Goal: Transaction & Acquisition: Purchase product/service

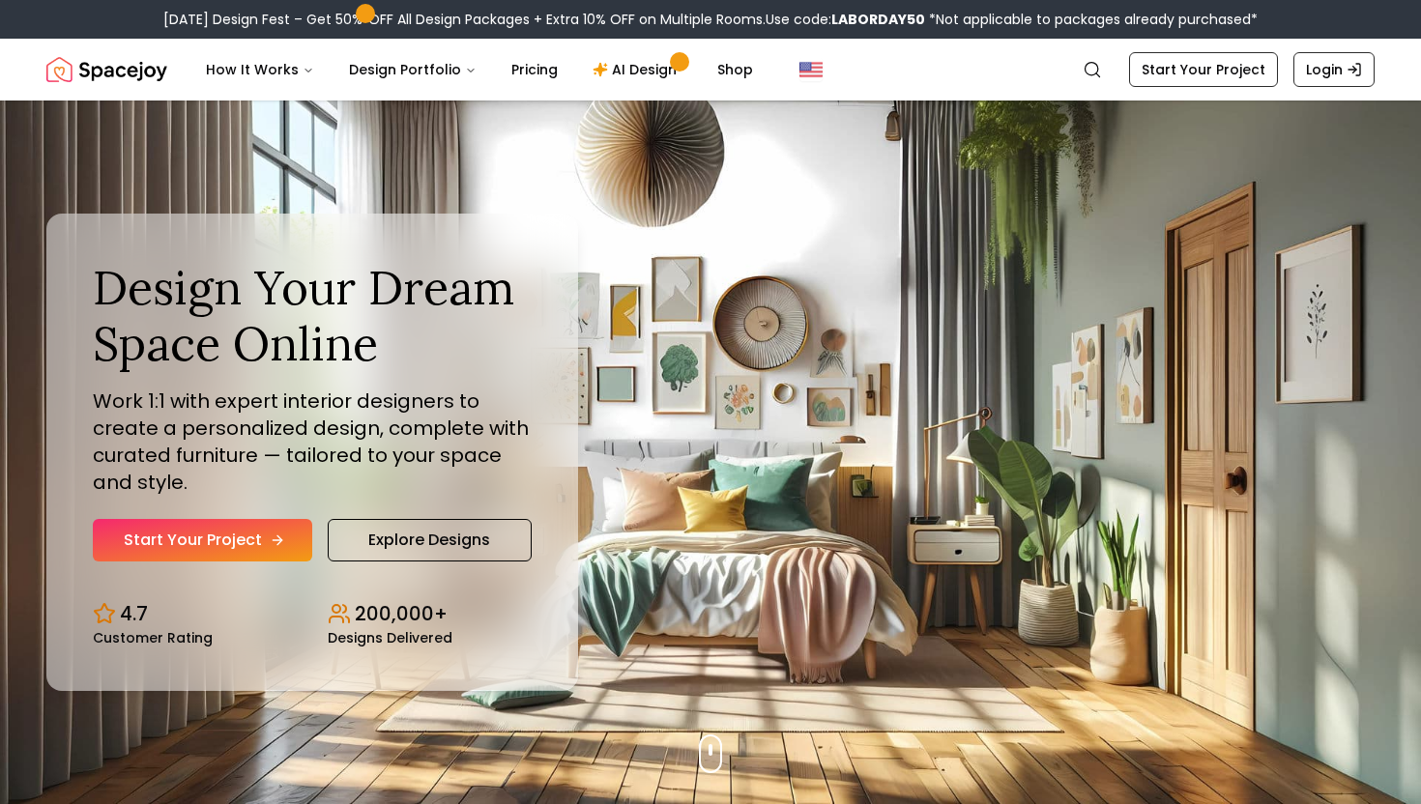
click at [190, 527] on link "Start Your Project" at bounding box center [202, 540] width 219 height 43
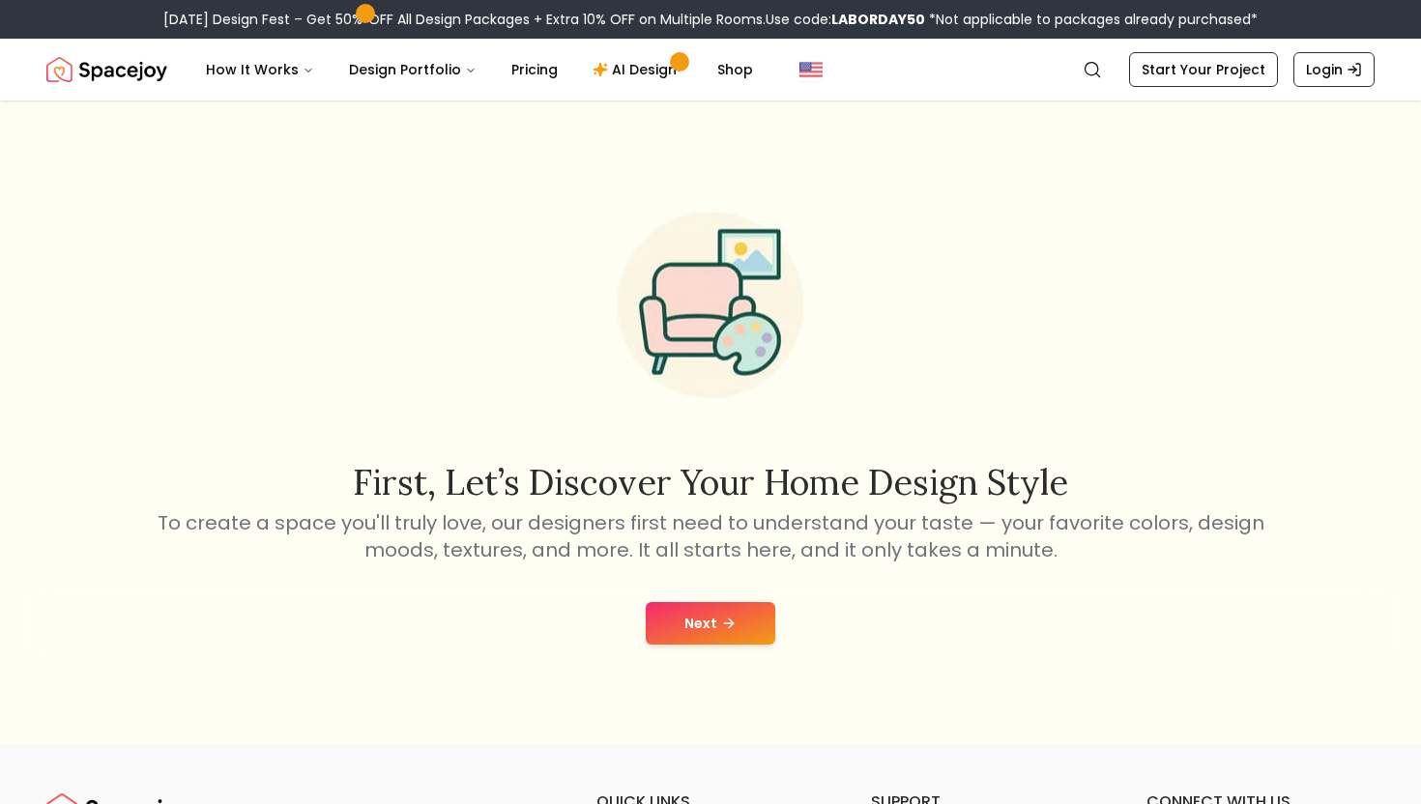
click at [717, 637] on button "Next" at bounding box center [711, 623] width 130 height 43
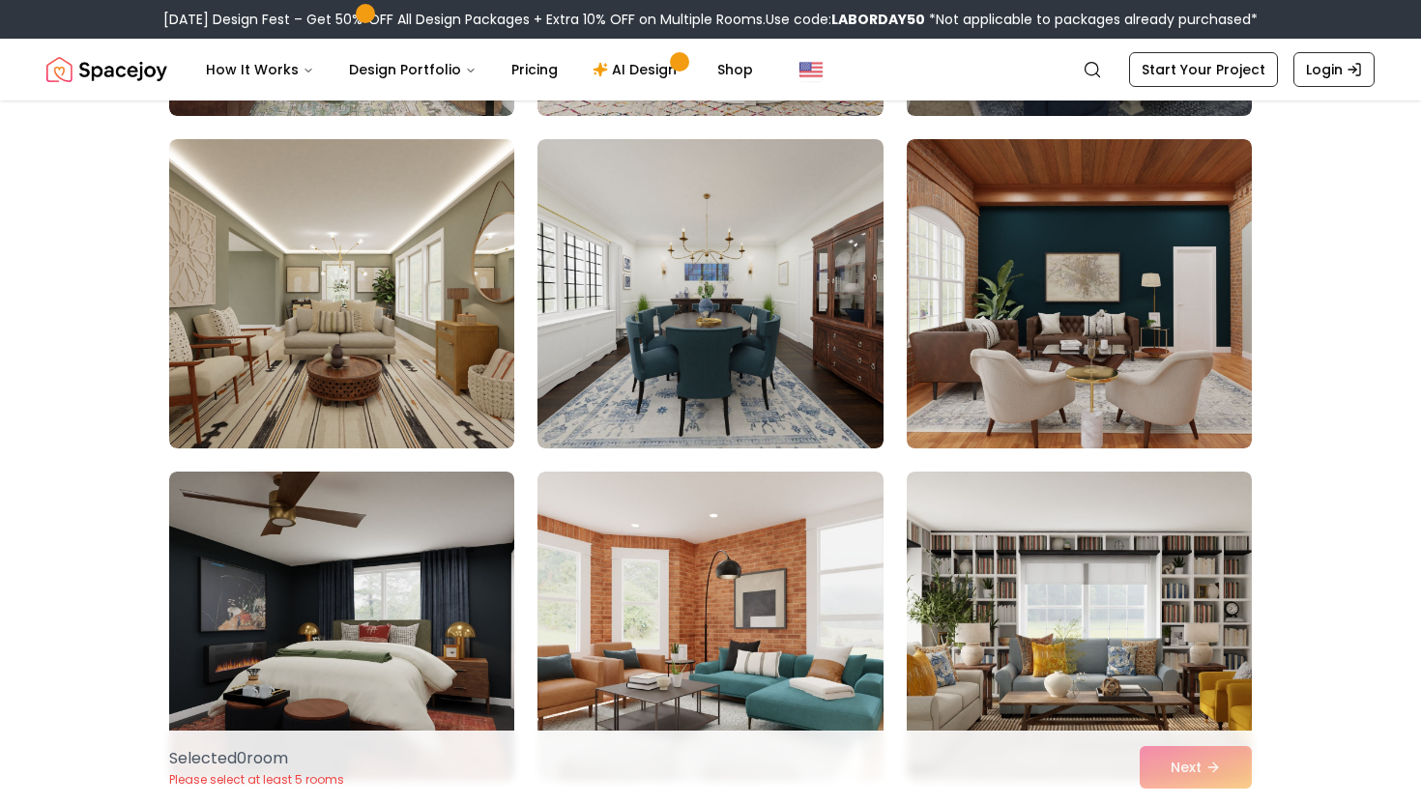
scroll to position [8381, 0]
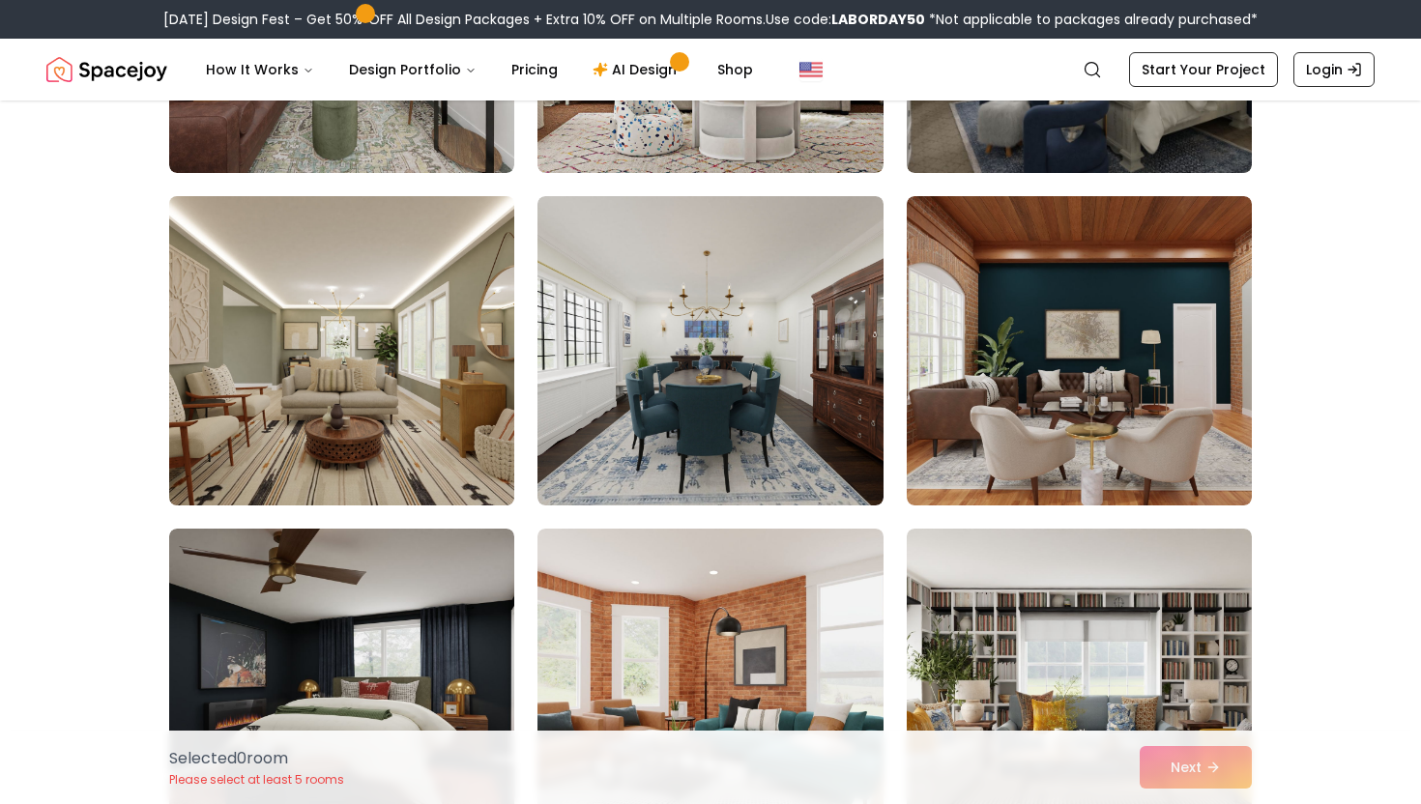
click at [454, 406] on img at bounding box center [341, 351] width 363 height 325
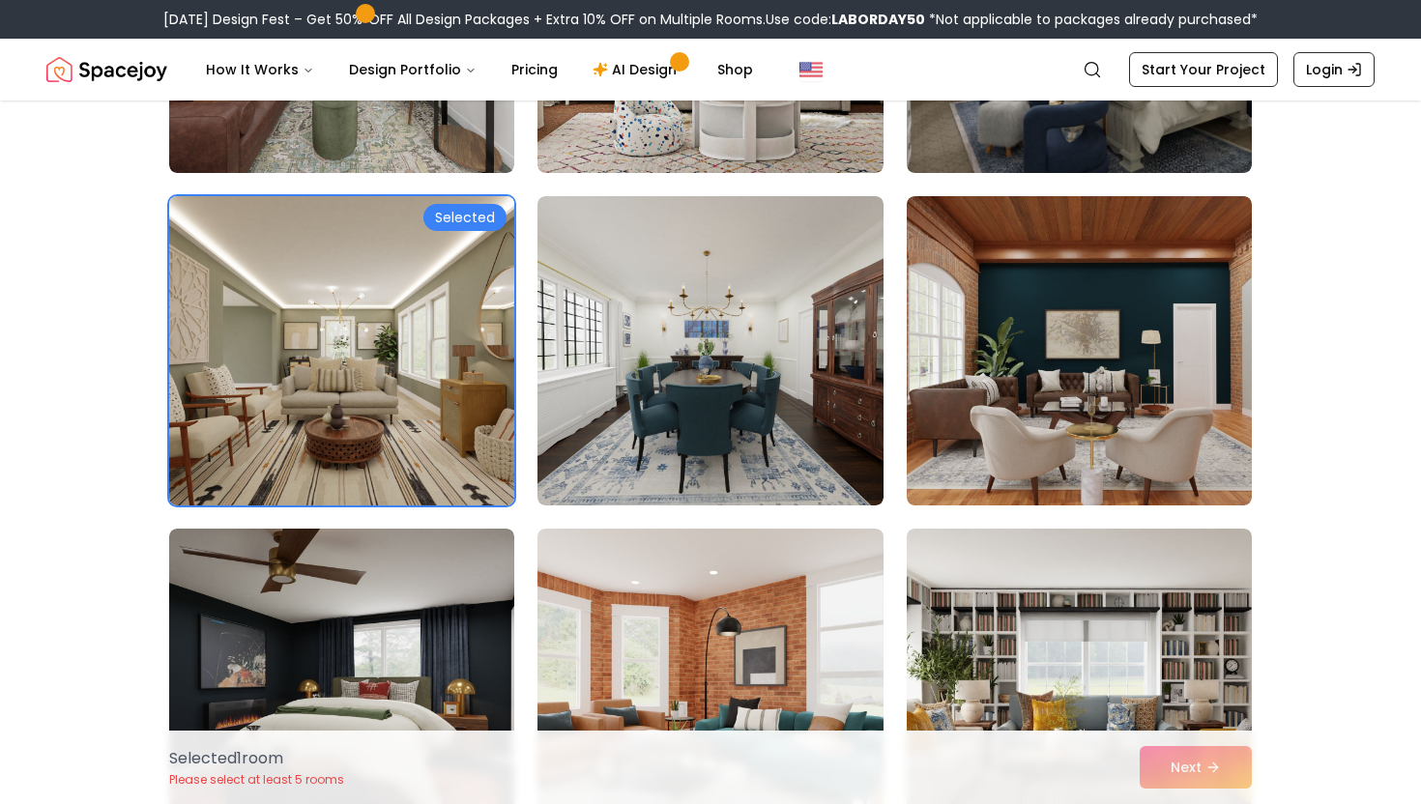
click at [454, 406] on img at bounding box center [341, 351] width 363 height 325
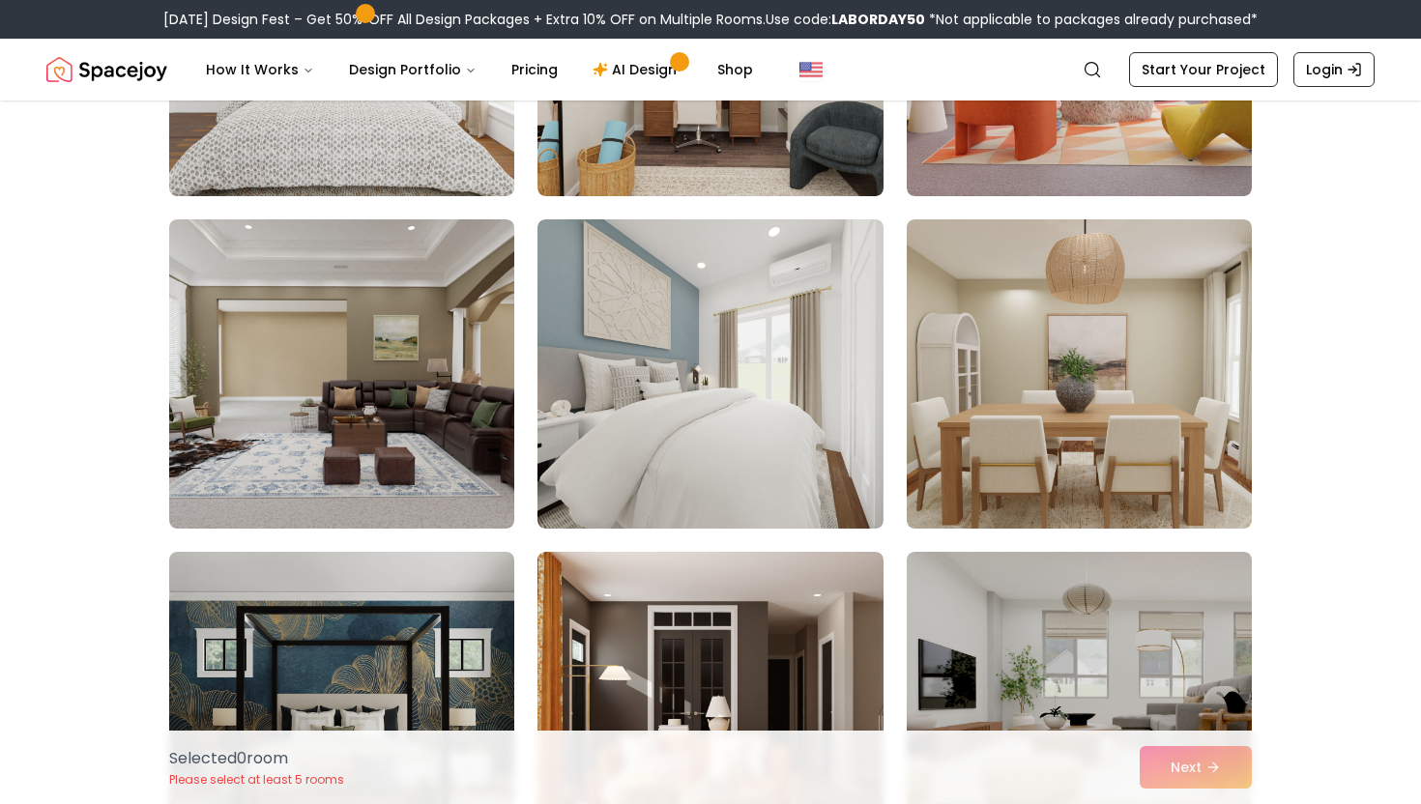
scroll to position [4041, 0]
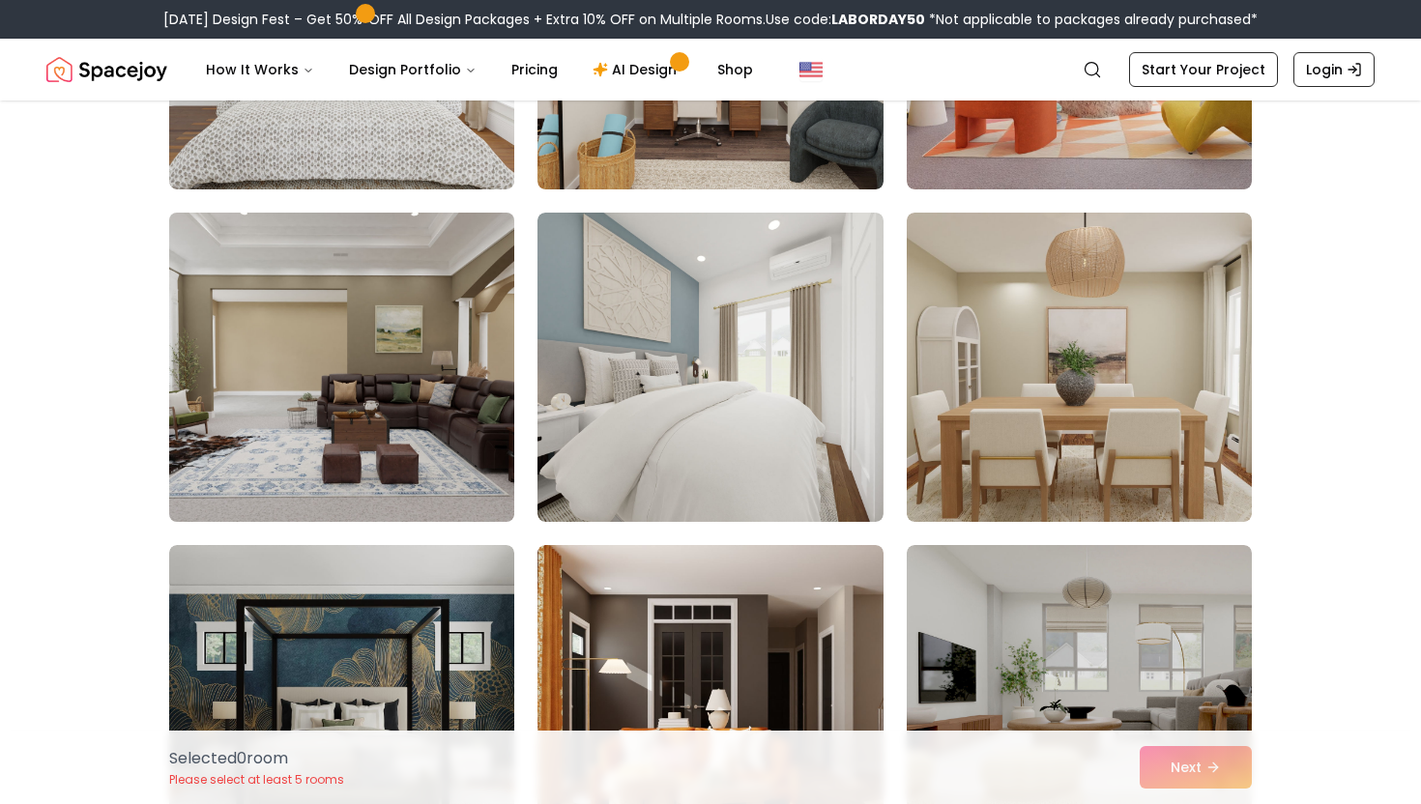
click at [424, 479] on img at bounding box center [341, 367] width 363 height 325
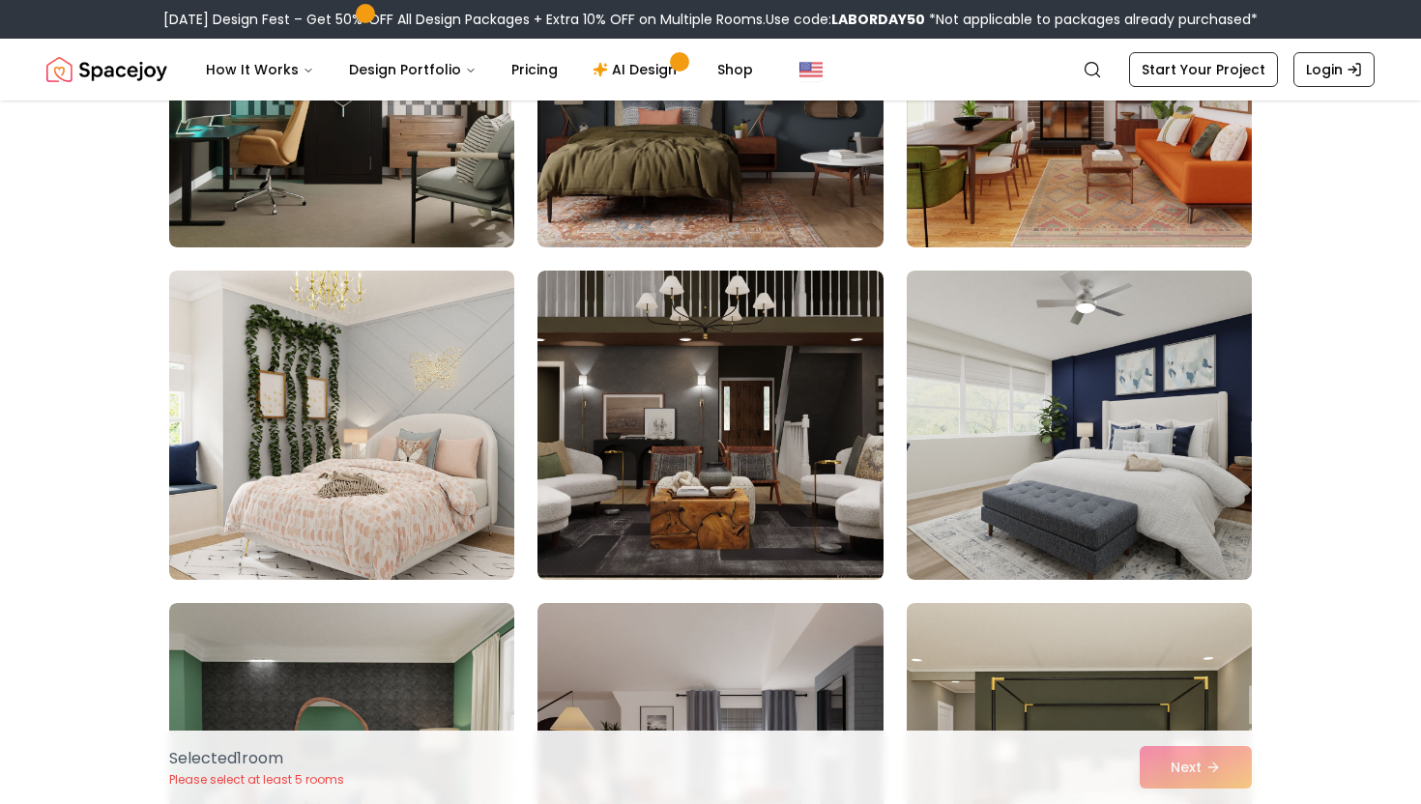
scroll to position [5985, 0]
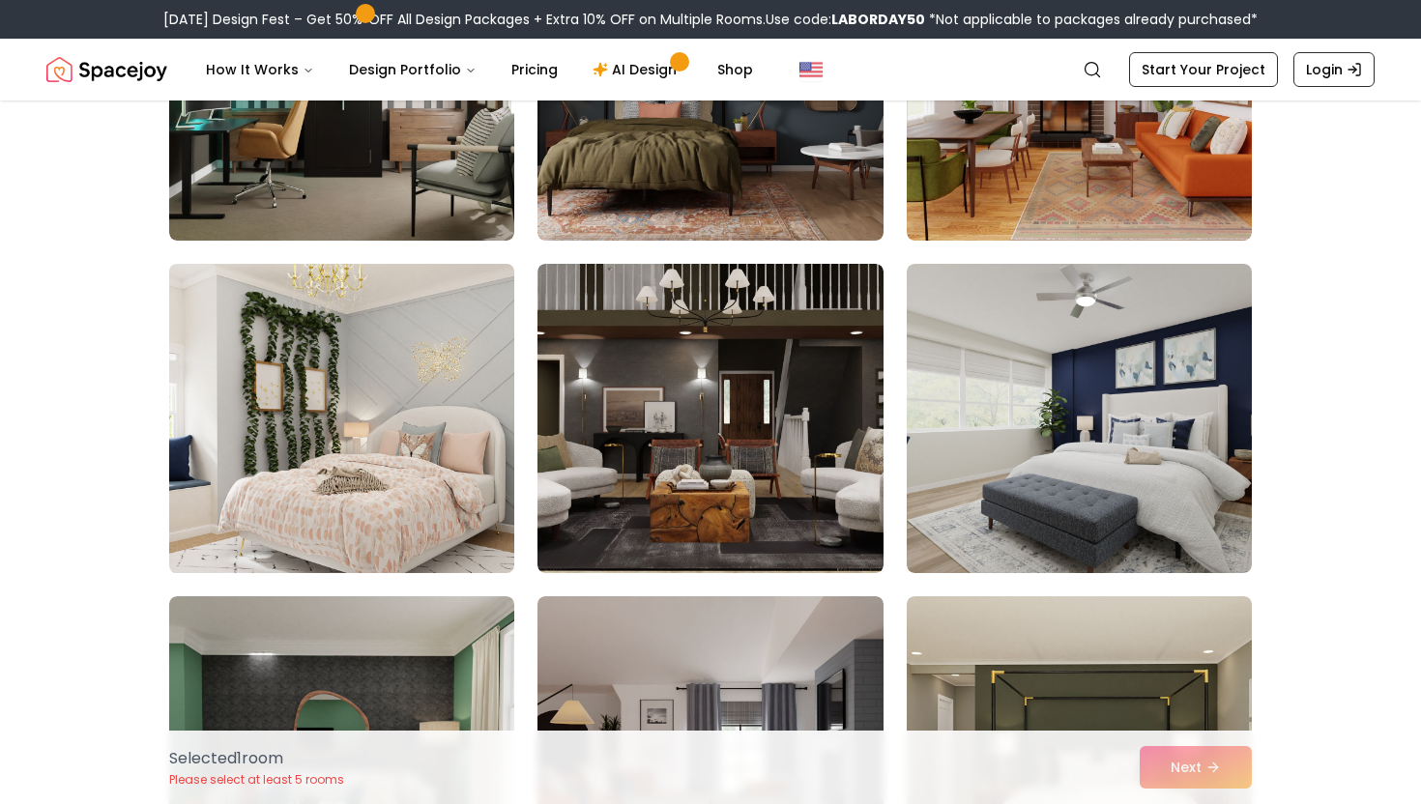
click at [413, 531] on img at bounding box center [341, 418] width 363 height 325
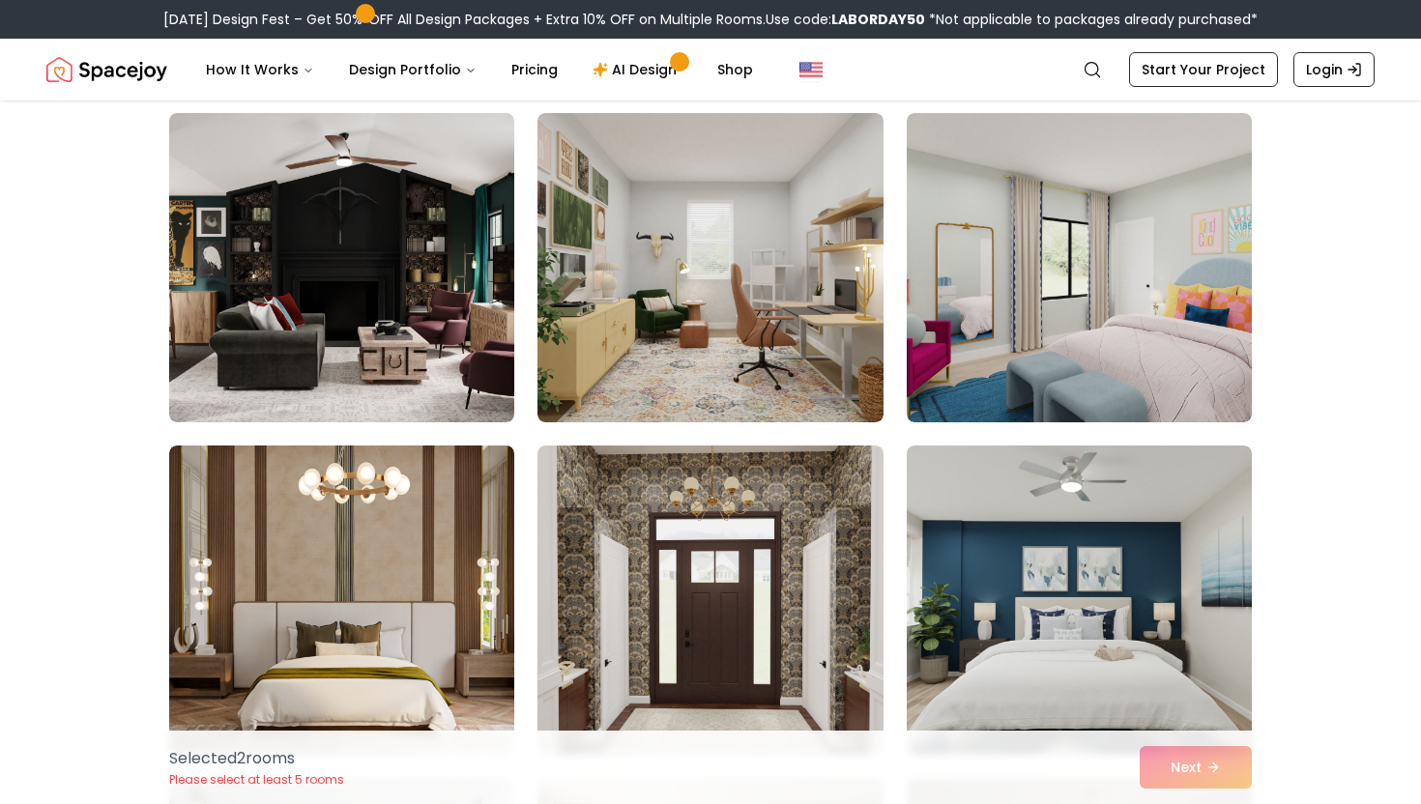
scroll to position [7476, 0]
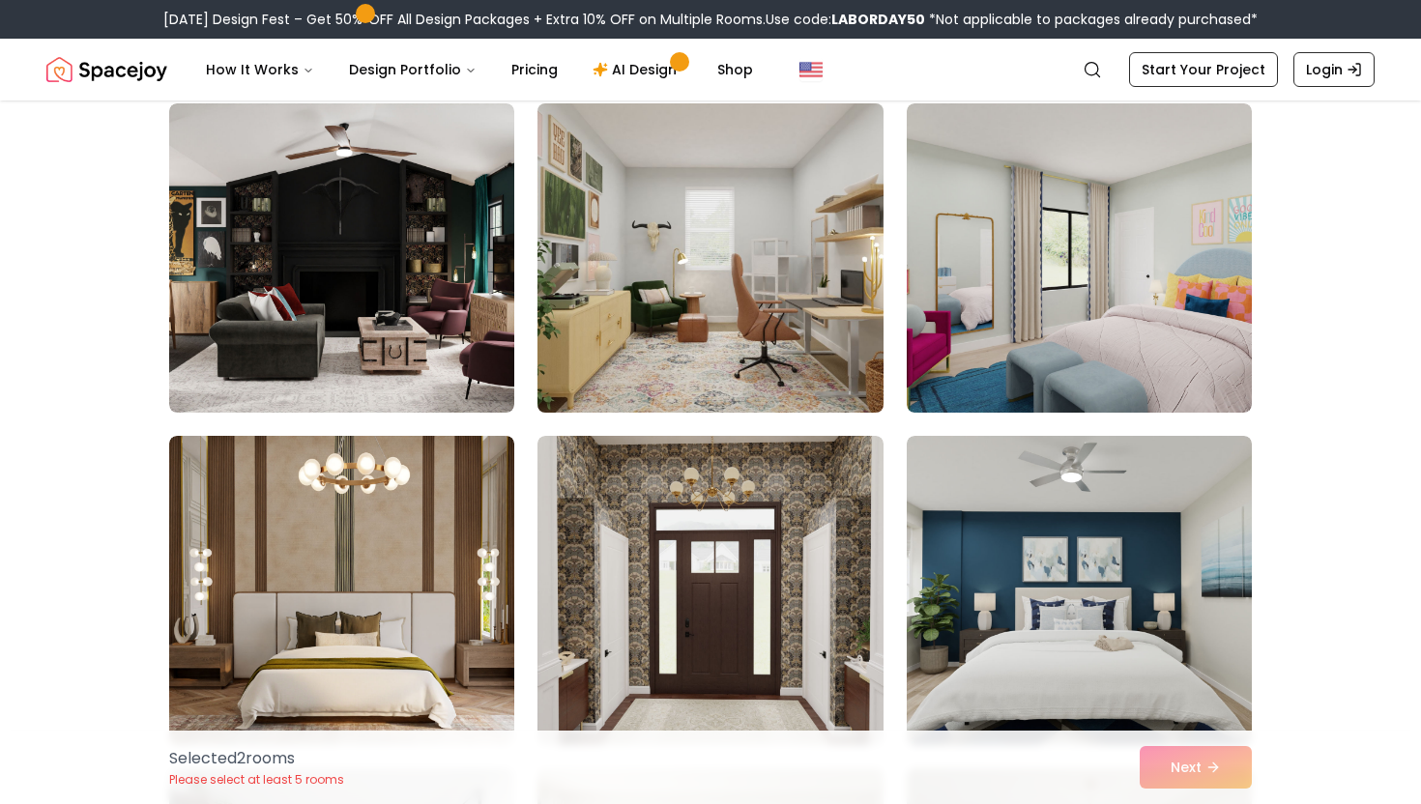
click at [660, 314] on img at bounding box center [710, 258] width 363 height 325
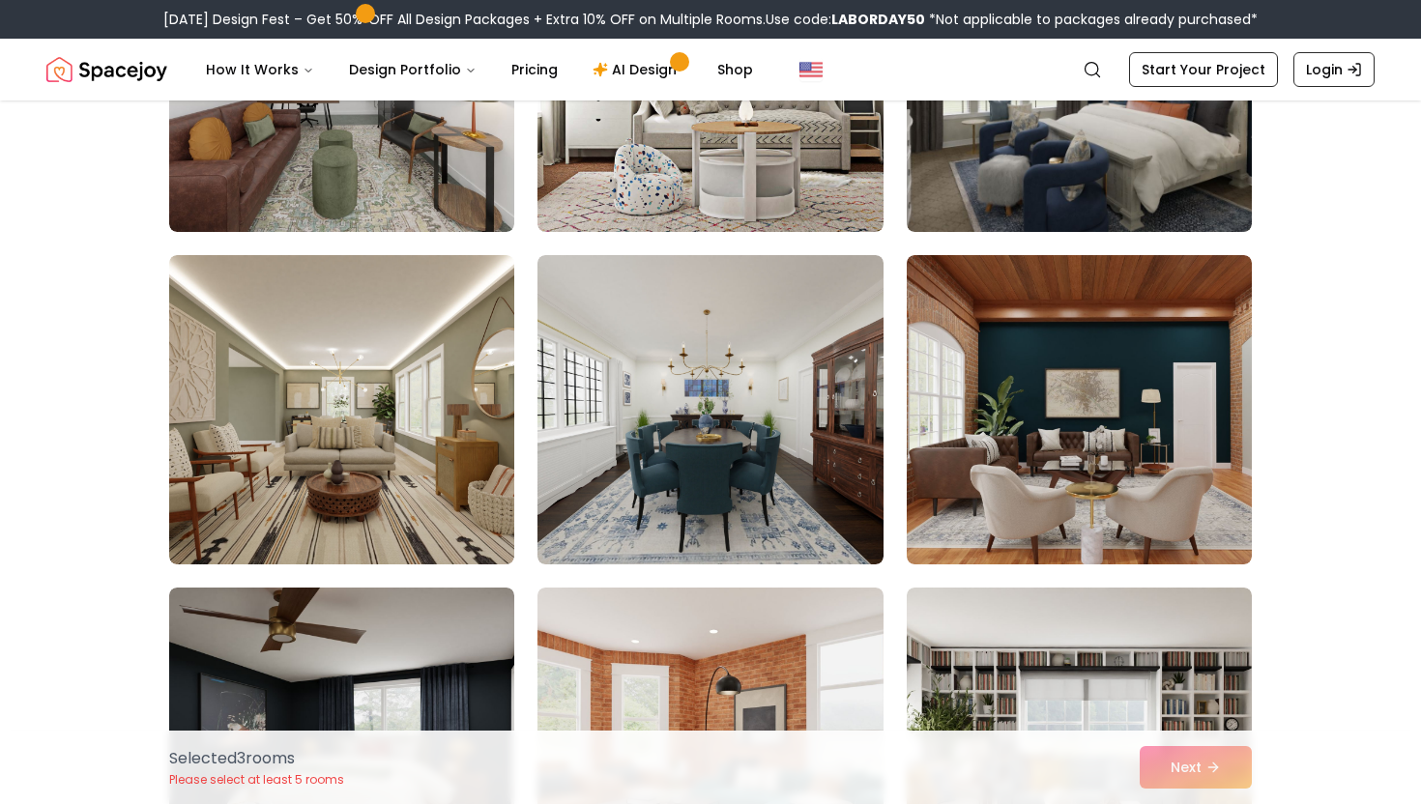
scroll to position [8326, 0]
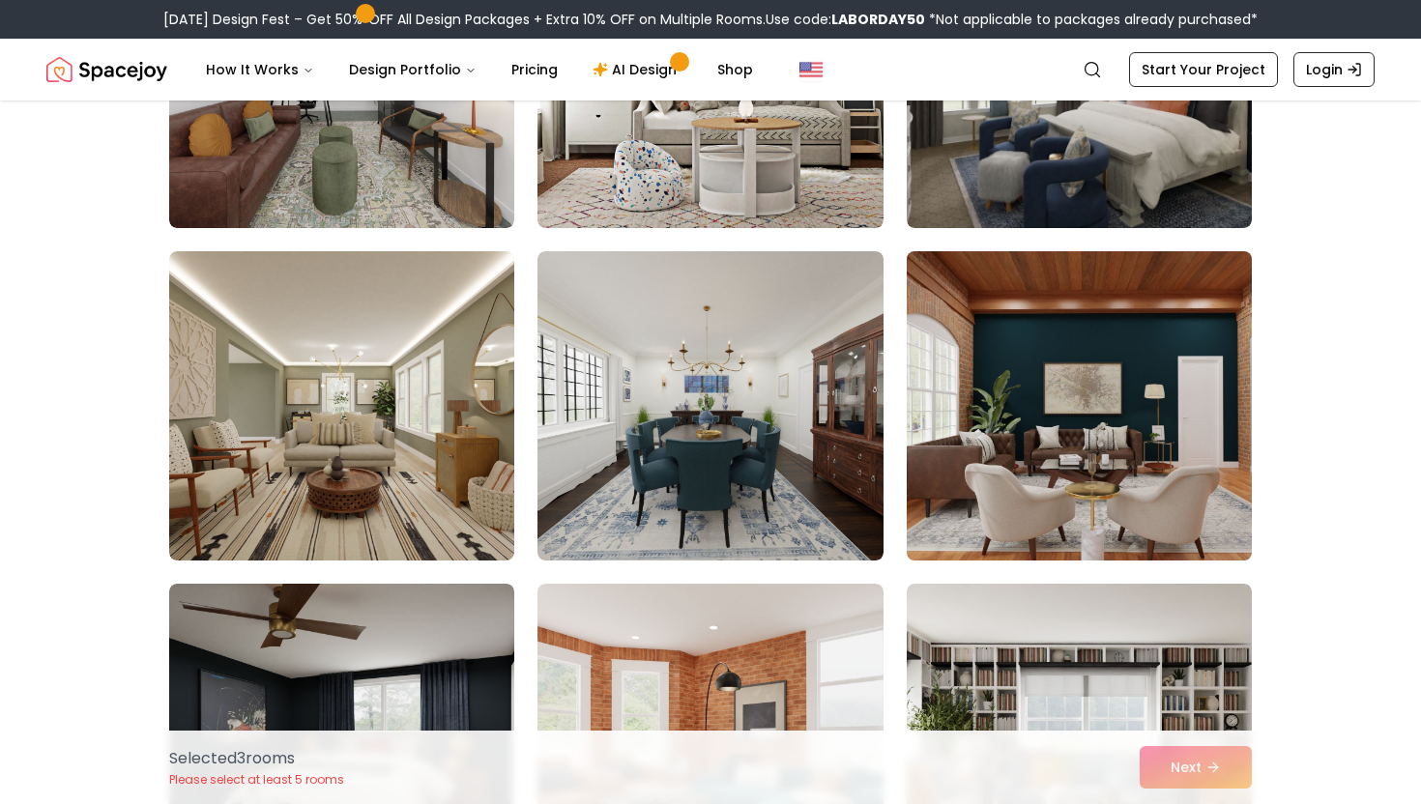
click at [1019, 445] on img at bounding box center [1079, 406] width 363 height 325
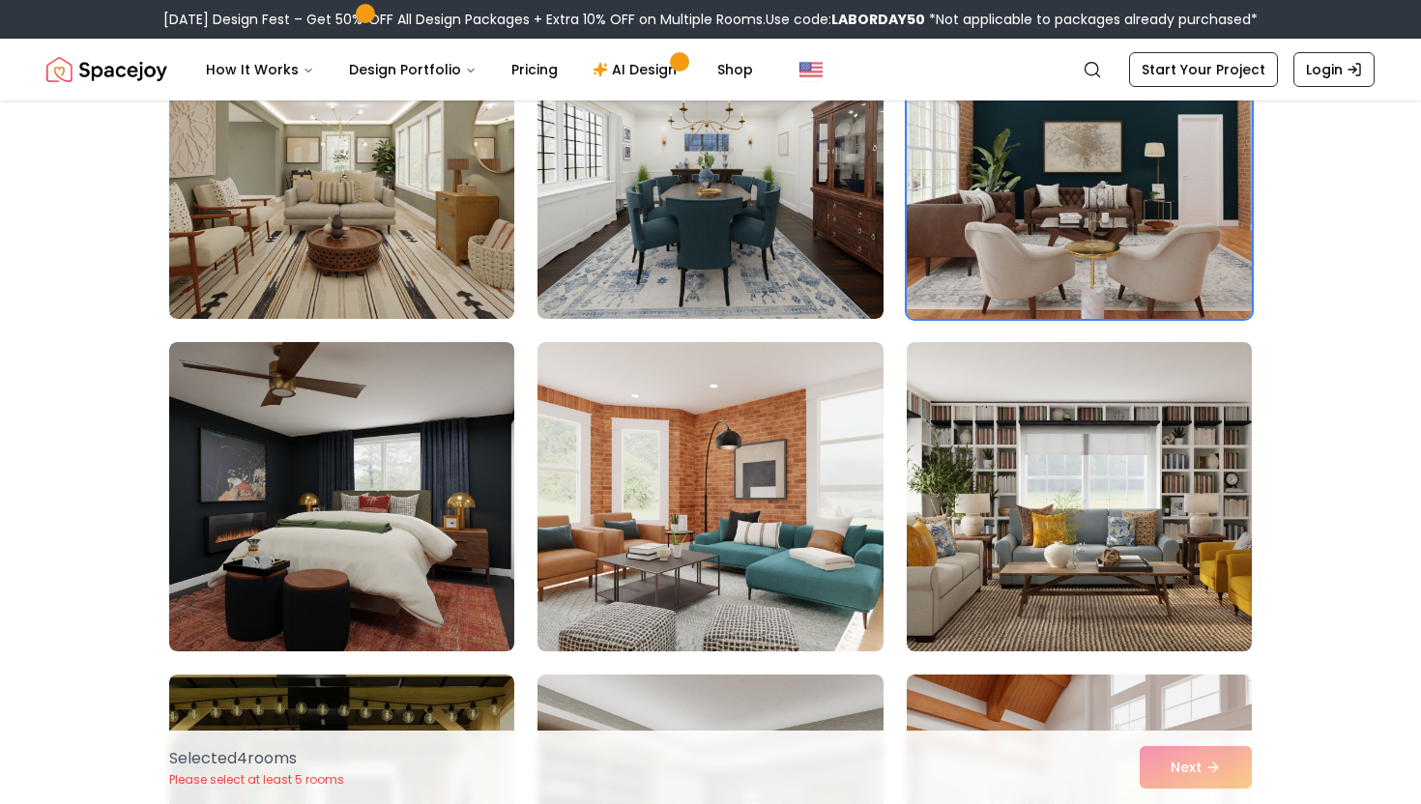
scroll to position [8614, 0]
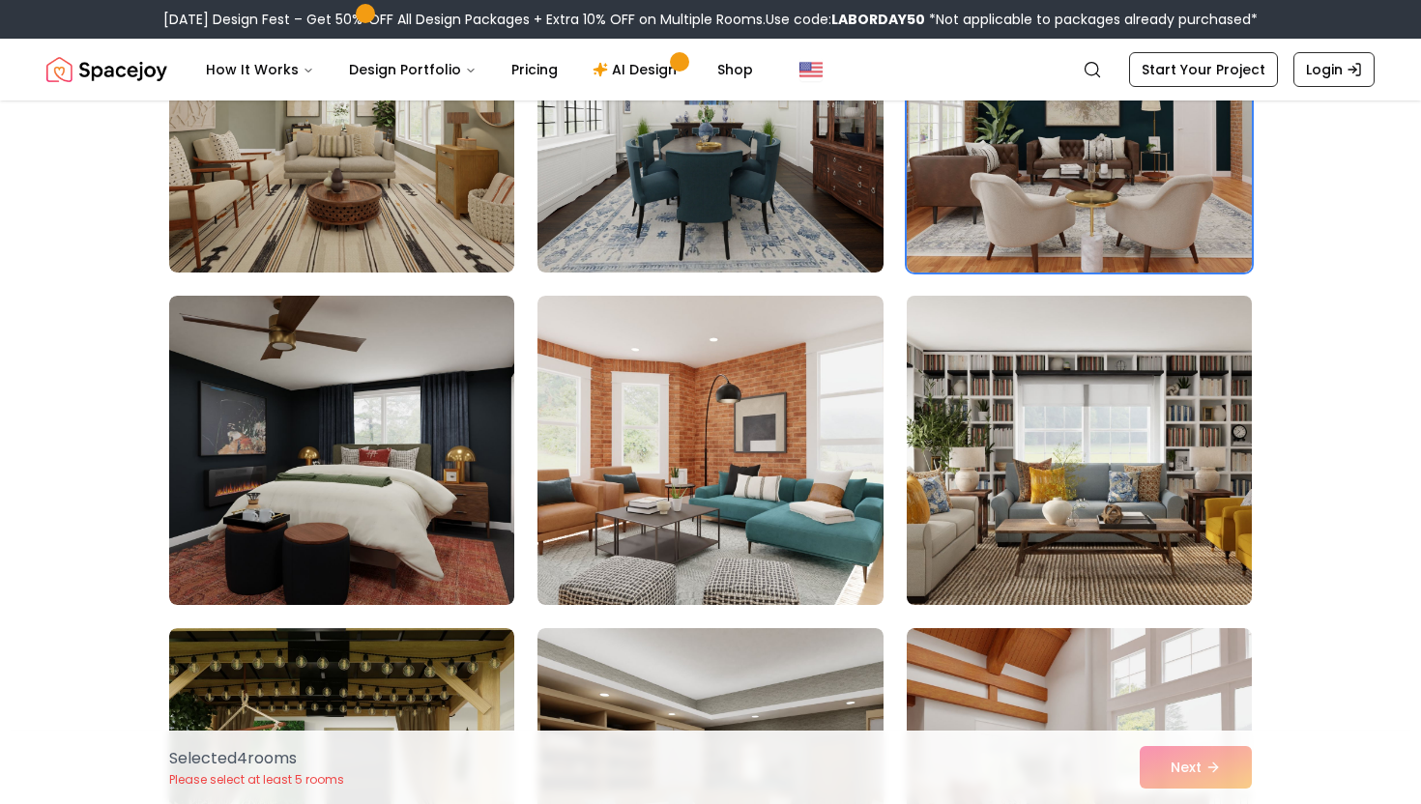
click at [1109, 559] on img at bounding box center [1079, 450] width 363 height 325
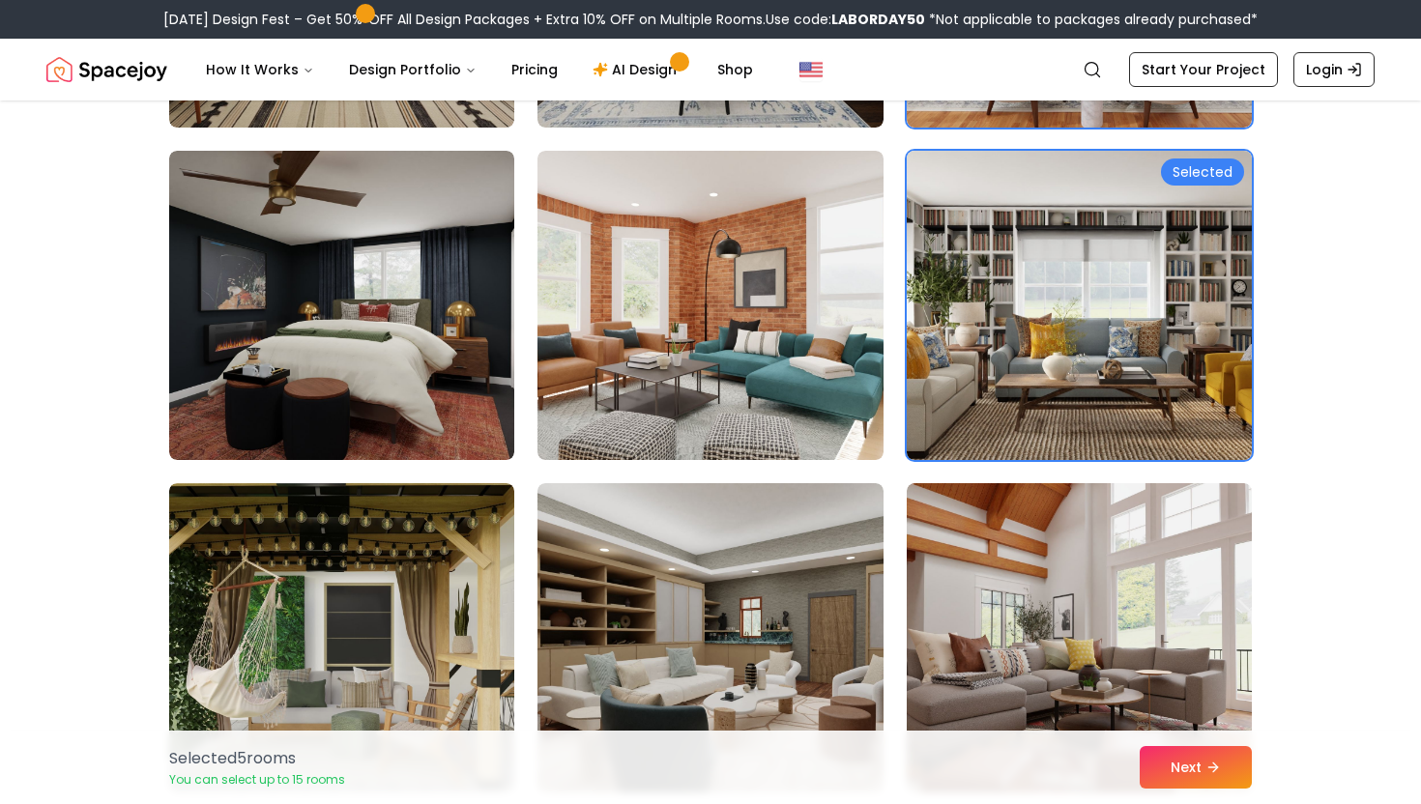
scroll to position [8764, 0]
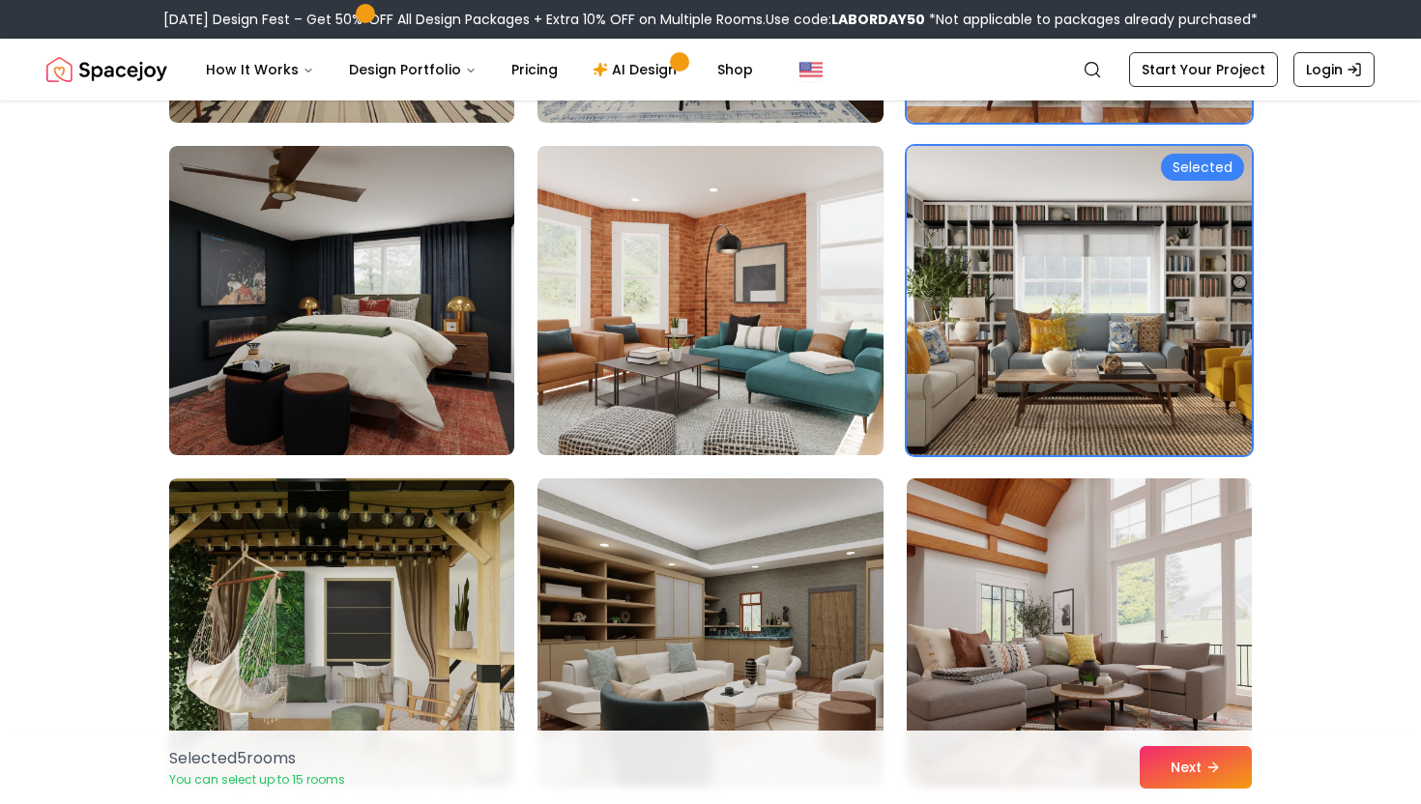
click at [1134, 363] on img at bounding box center [1079, 300] width 363 height 325
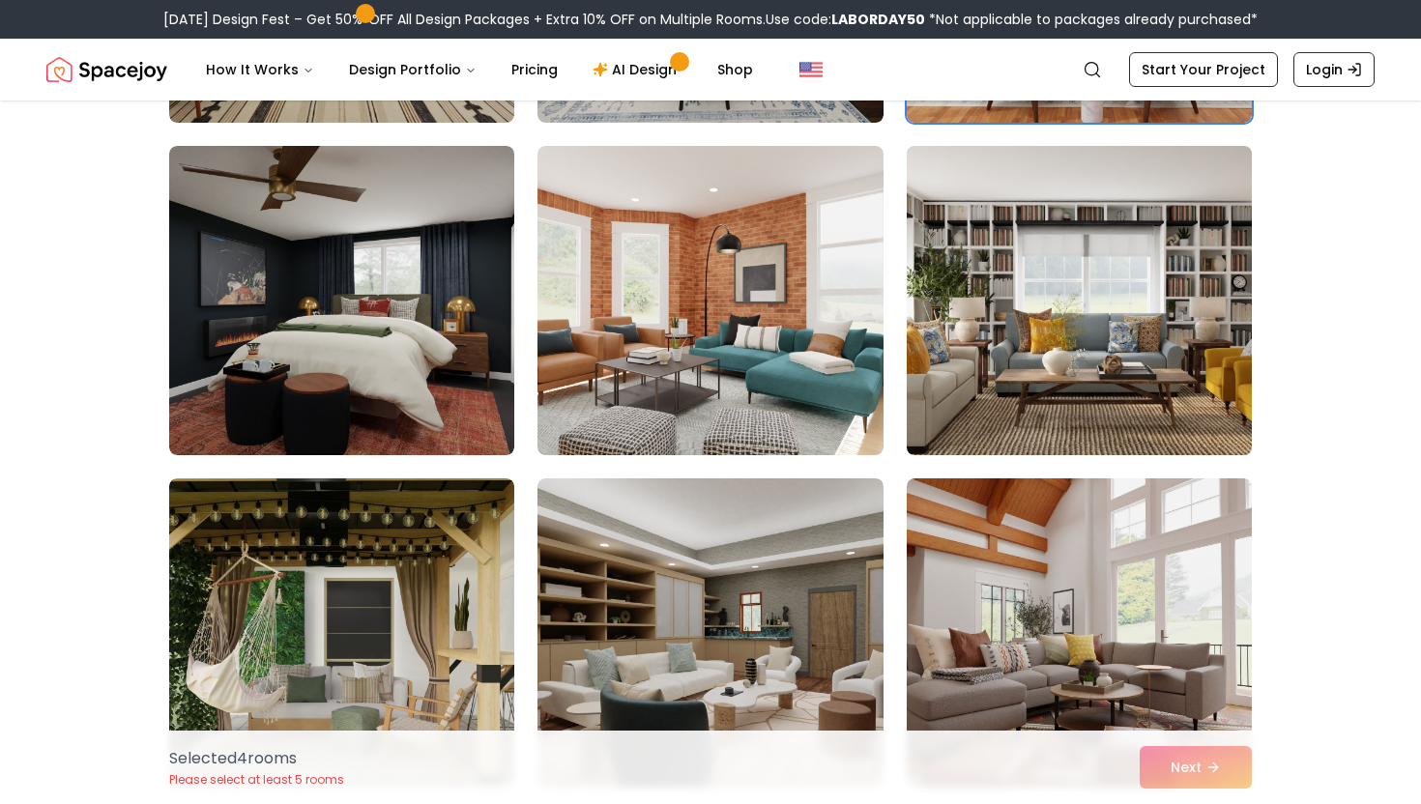
click at [1134, 363] on img at bounding box center [1079, 300] width 363 height 325
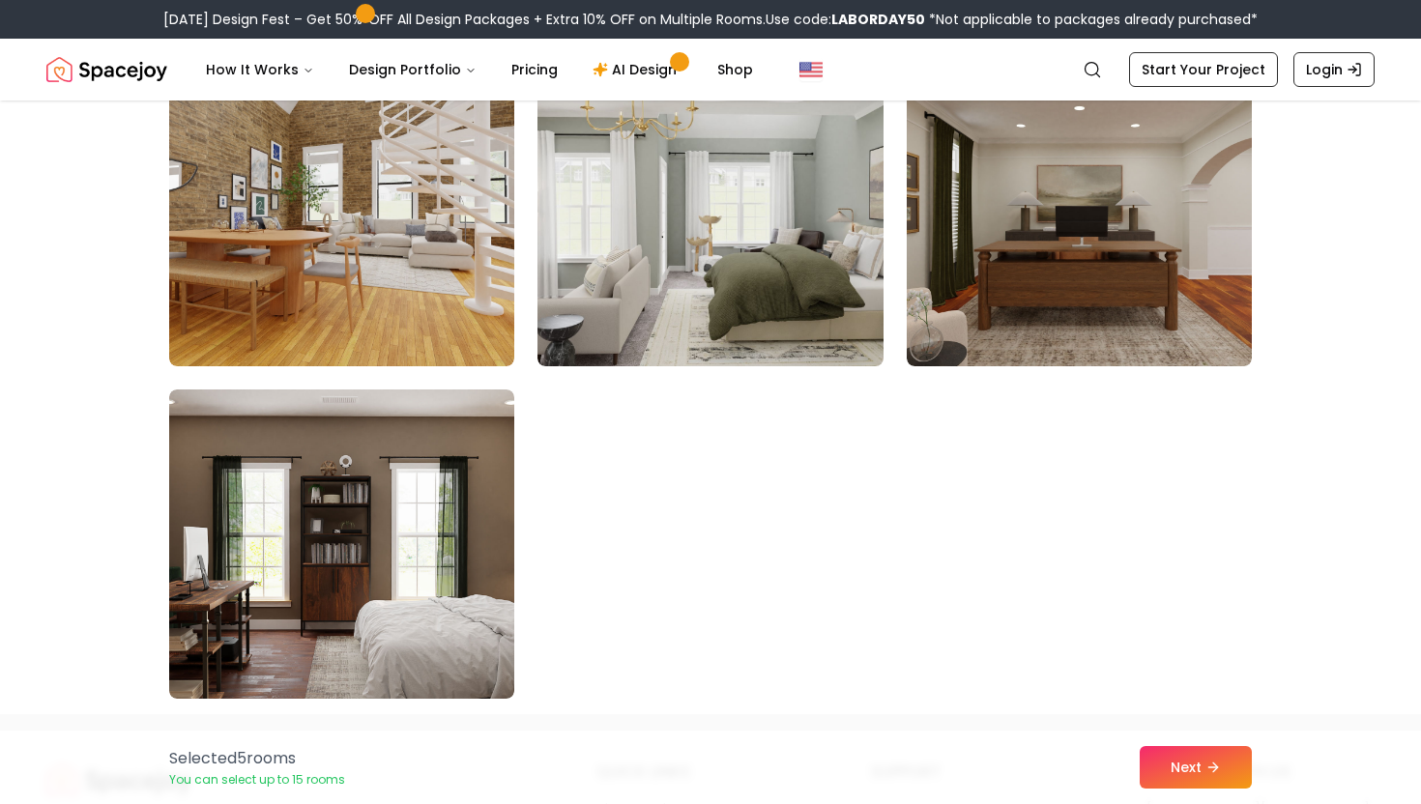
scroll to position [10853, 0]
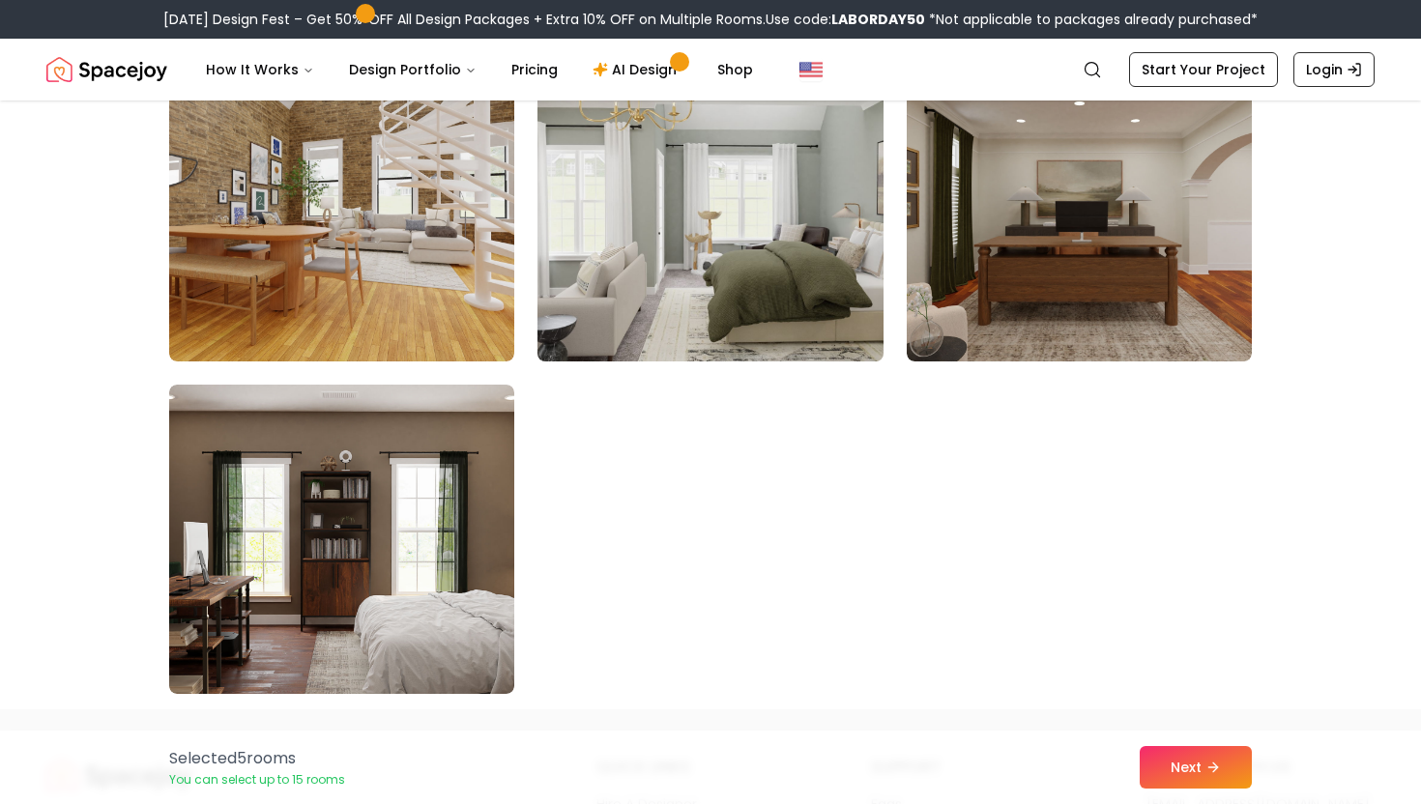
click at [802, 272] on img at bounding box center [710, 206] width 363 height 325
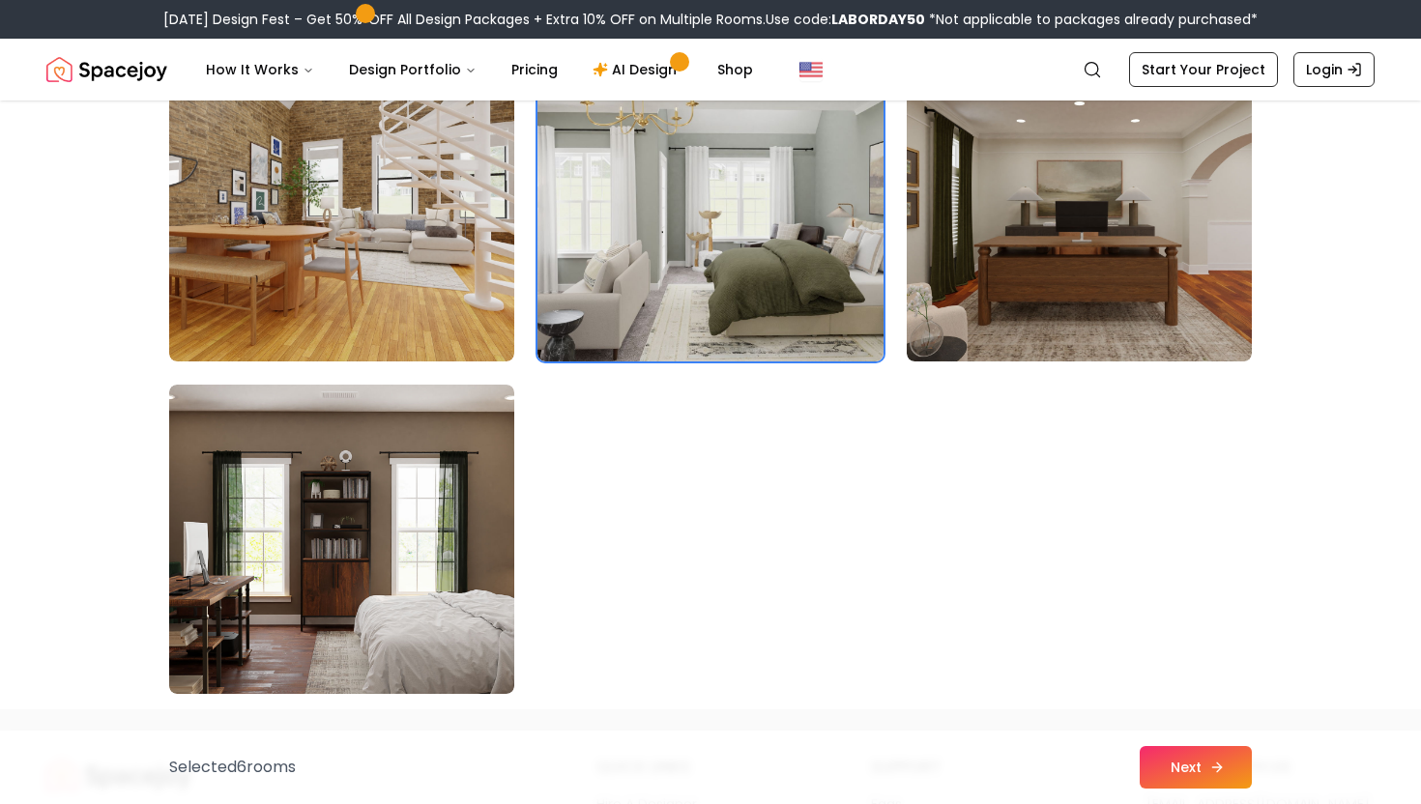
click at [1209, 752] on button "Next" at bounding box center [1196, 767] width 112 height 43
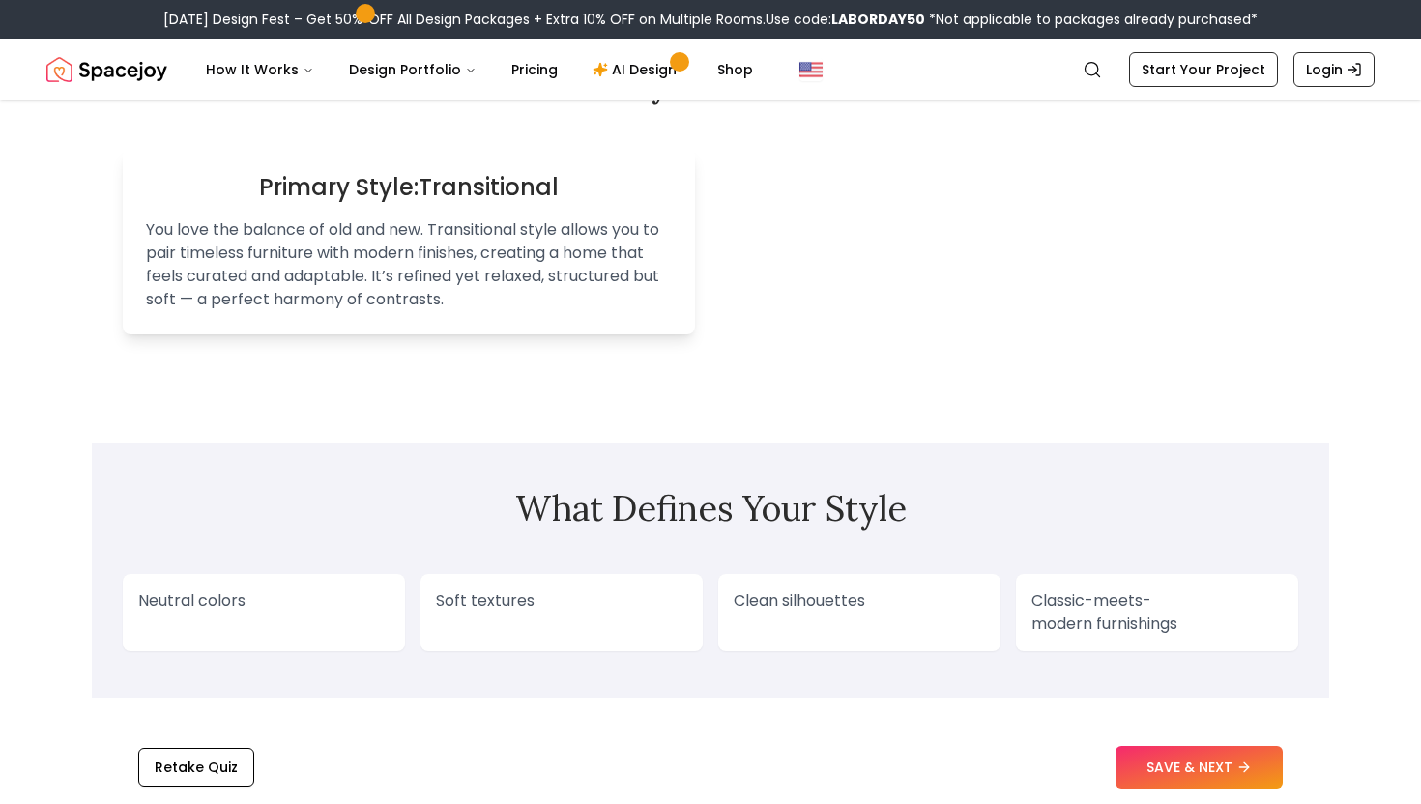
scroll to position [1250, 0]
click at [1182, 762] on button "SAVE & NEXT" at bounding box center [1199, 767] width 167 height 43
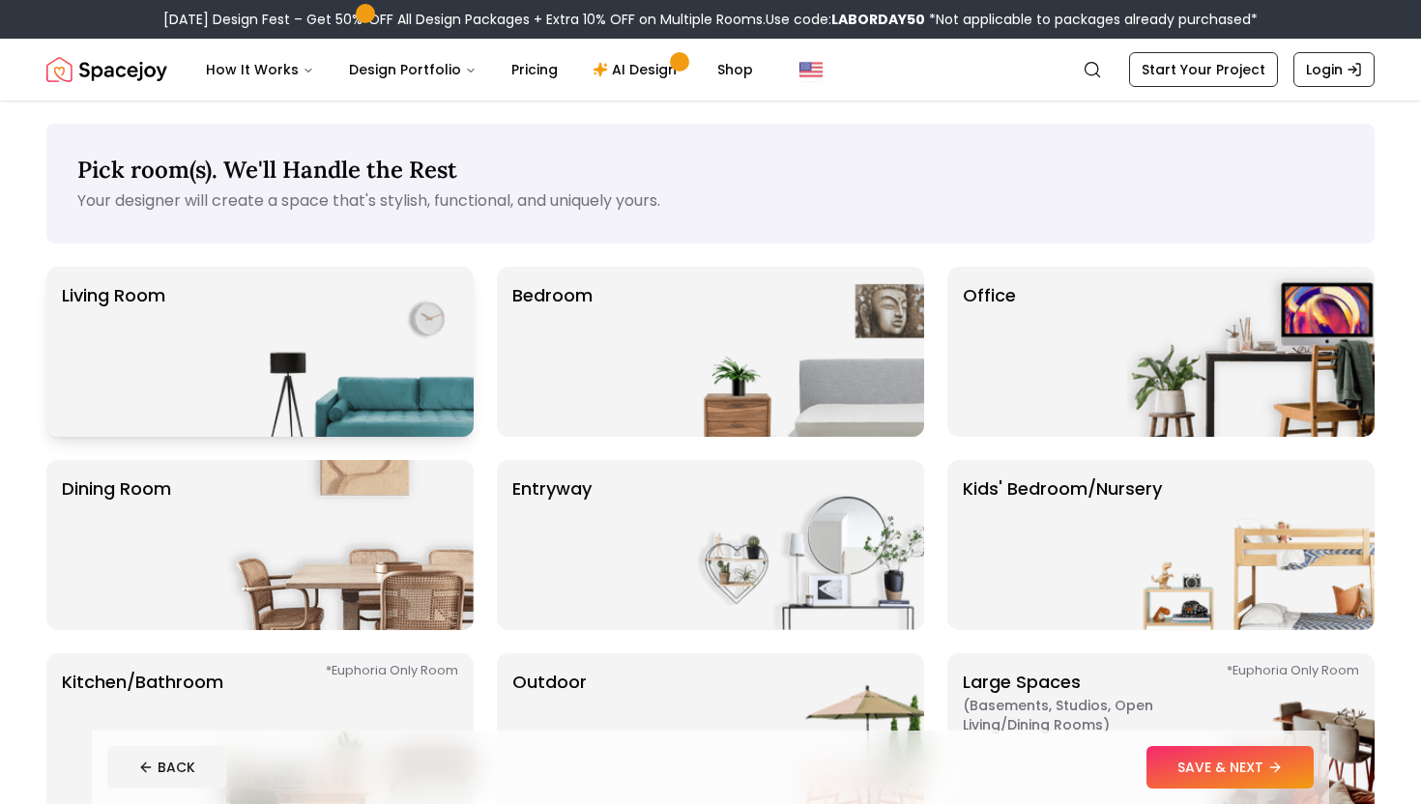
click at [371, 313] on img at bounding box center [349, 352] width 247 height 170
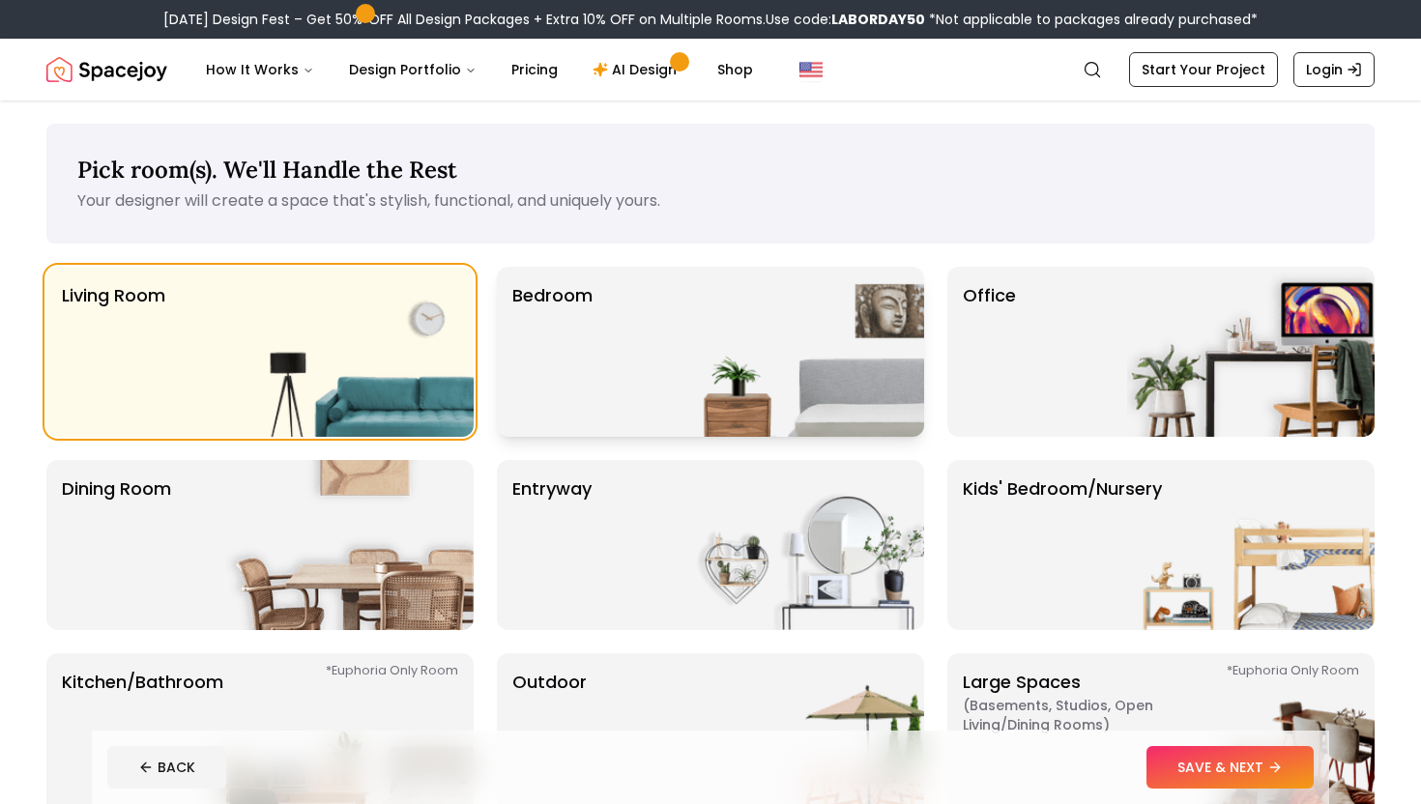
click at [666, 384] on div "Bedroom" at bounding box center [710, 352] width 427 height 170
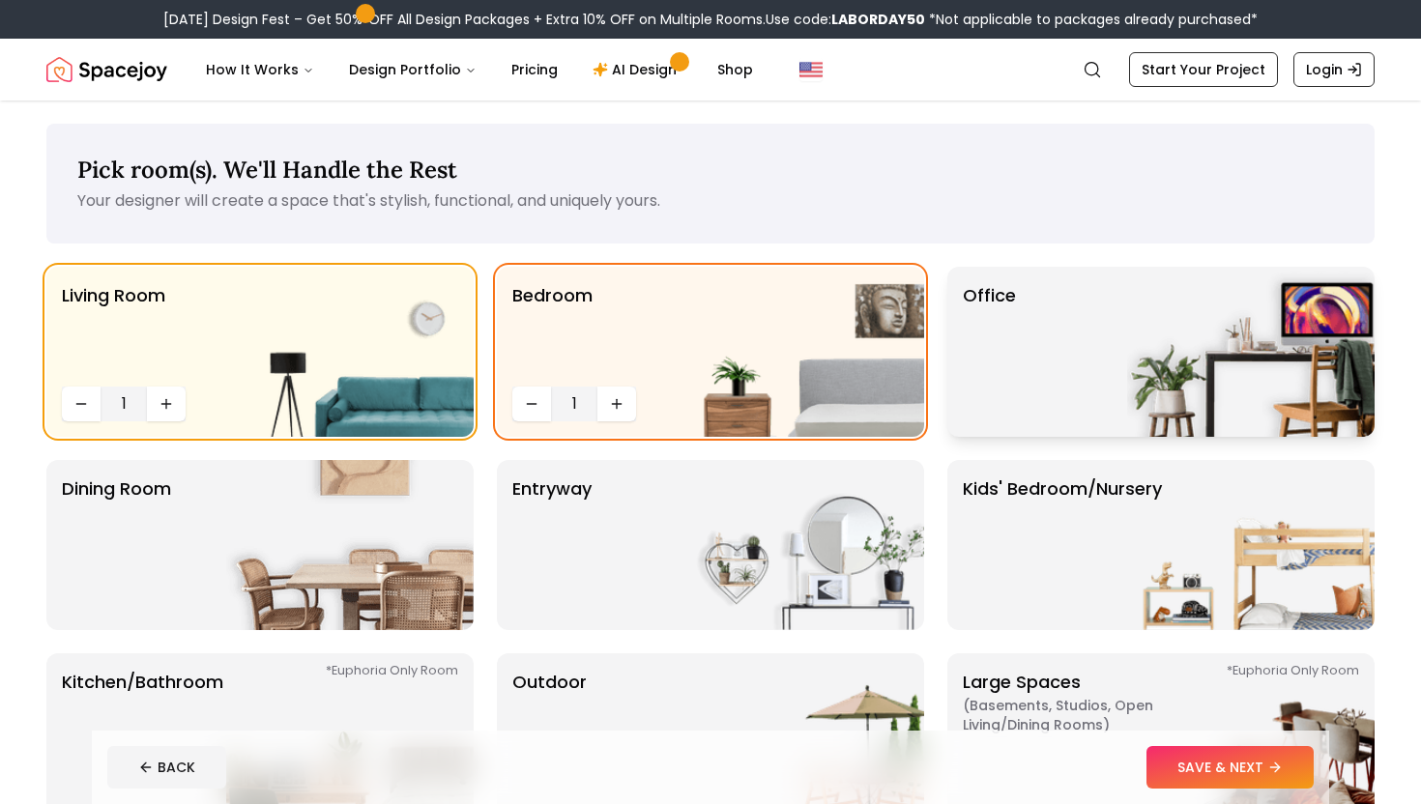
click at [1053, 375] on div "Office" at bounding box center [1160, 352] width 427 height 170
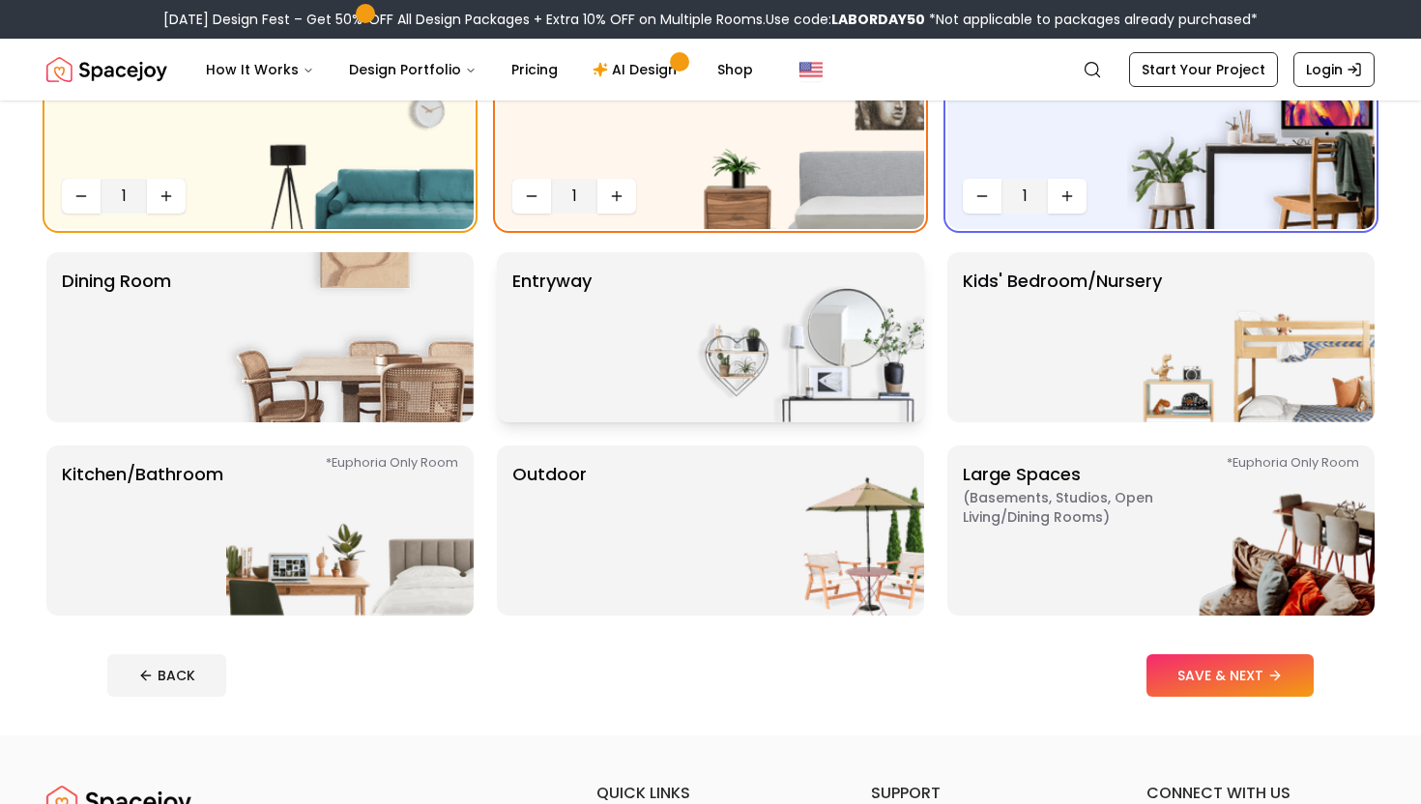
scroll to position [219, 0]
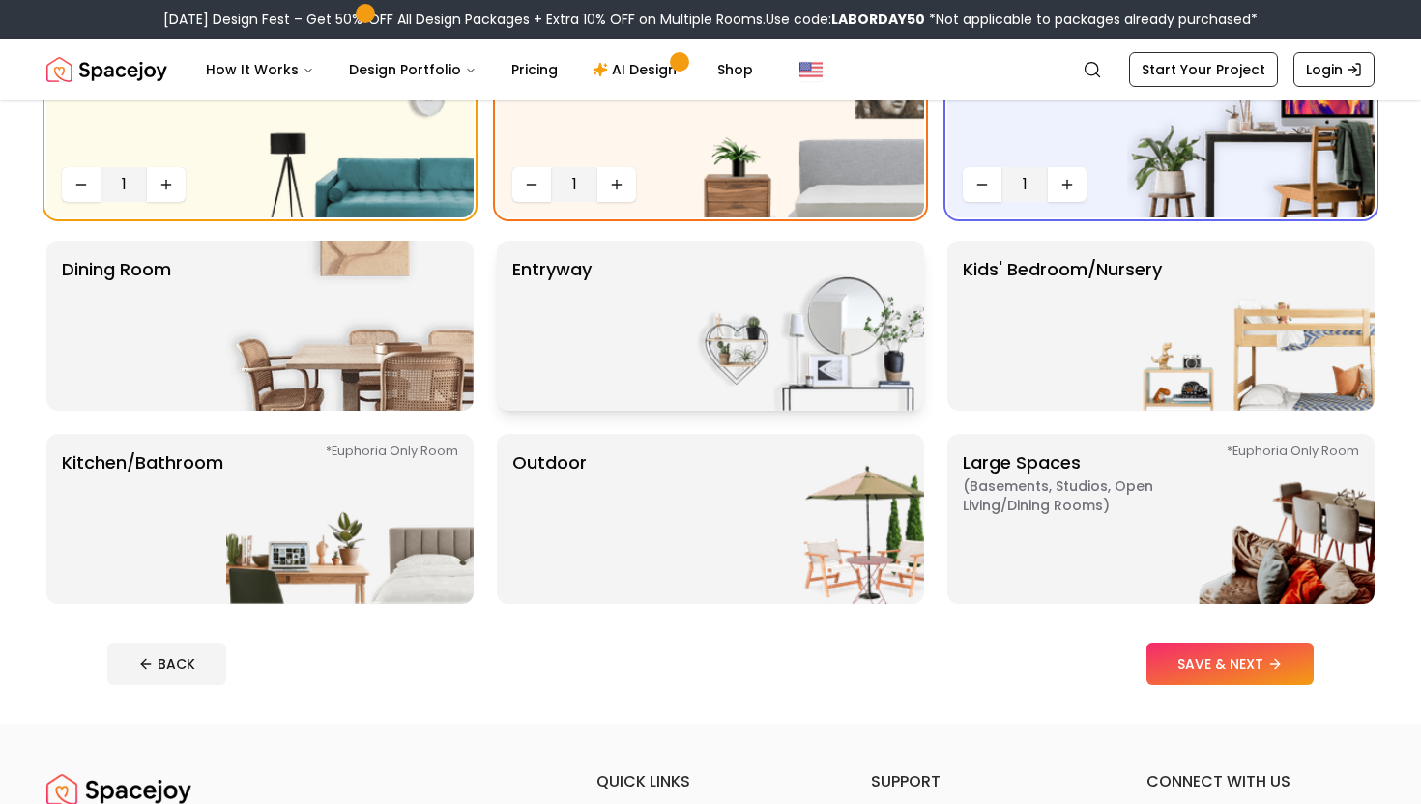
click at [655, 339] on div "entryway" at bounding box center [710, 326] width 427 height 170
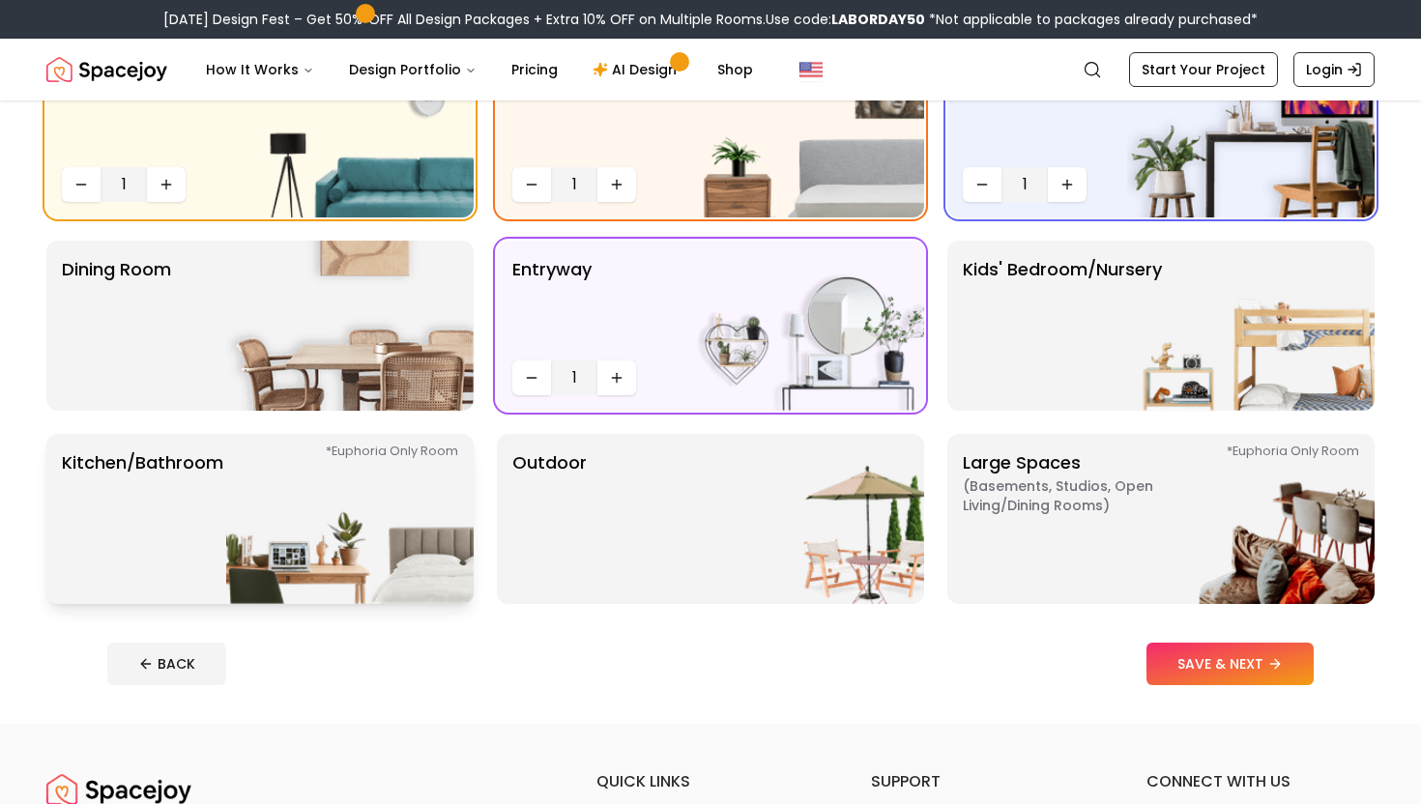
click at [362, 514] on img at bounding box center [349, 519] width 247 height 170
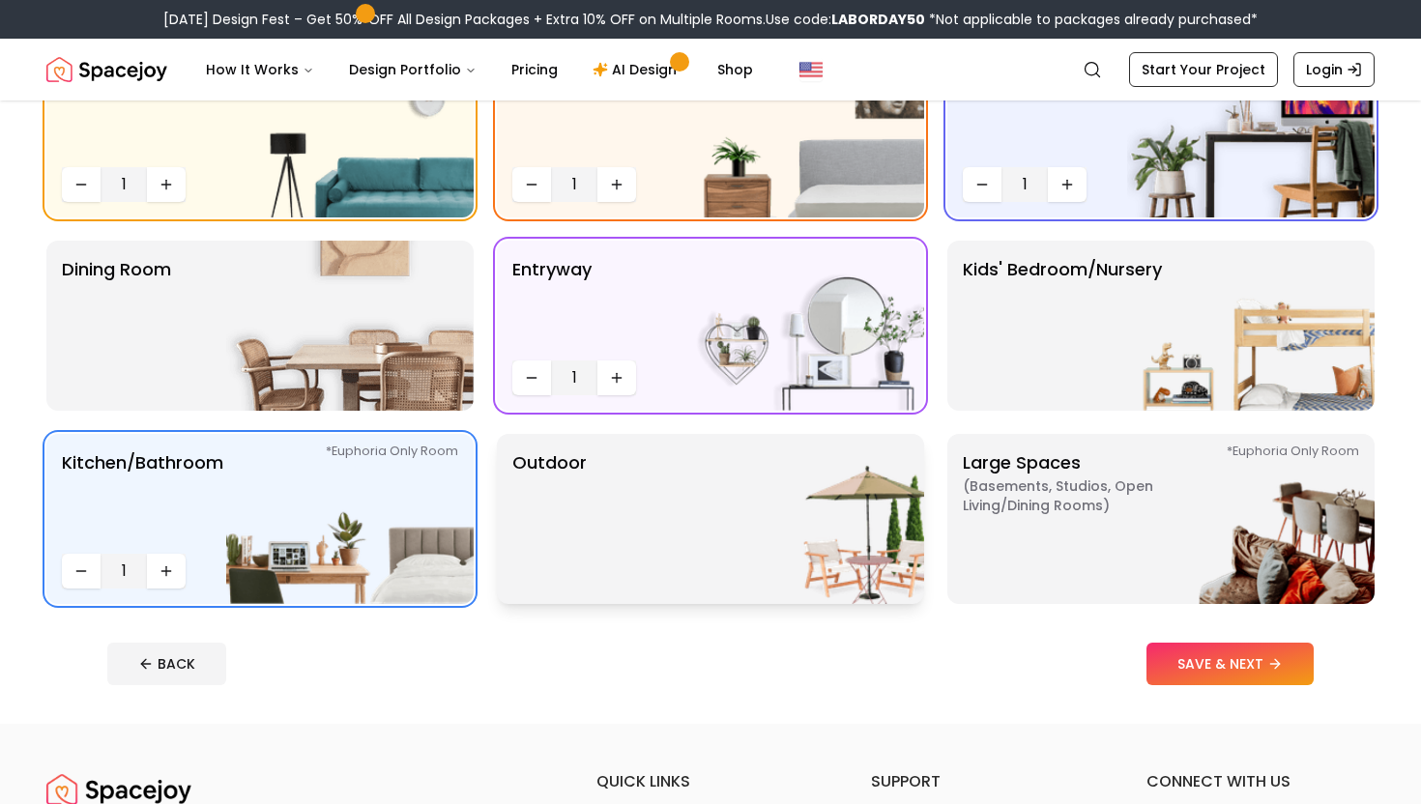
click at [645, 552] on div "Outdoor" at bounding box center [710, 519] width 427 height 170
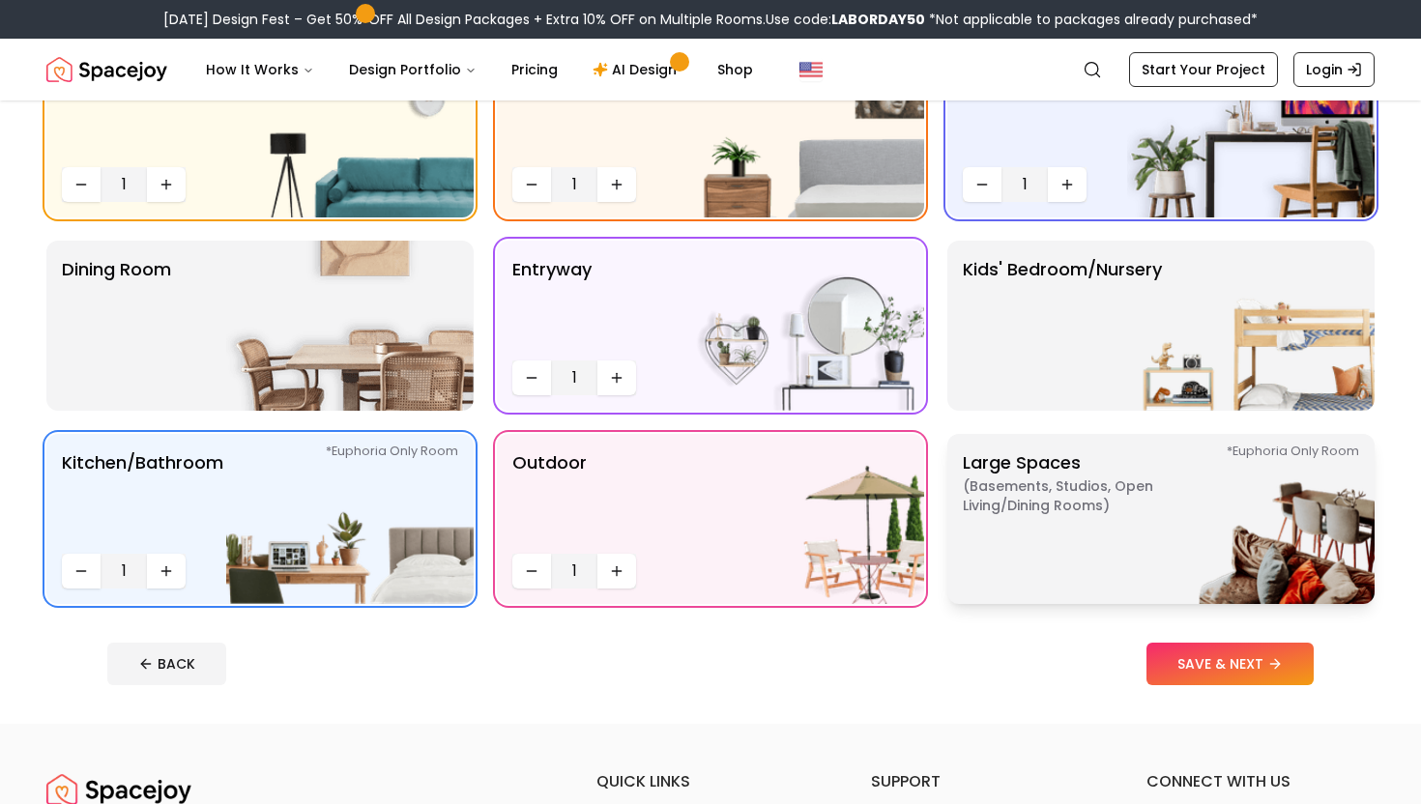
click at [1106, 578] on p "Large Spaces ( Basements, Studios, Open living/dining rooms ) *Euphoria Only Ro…" at bounding box center [1084, 519] width 242 height 139
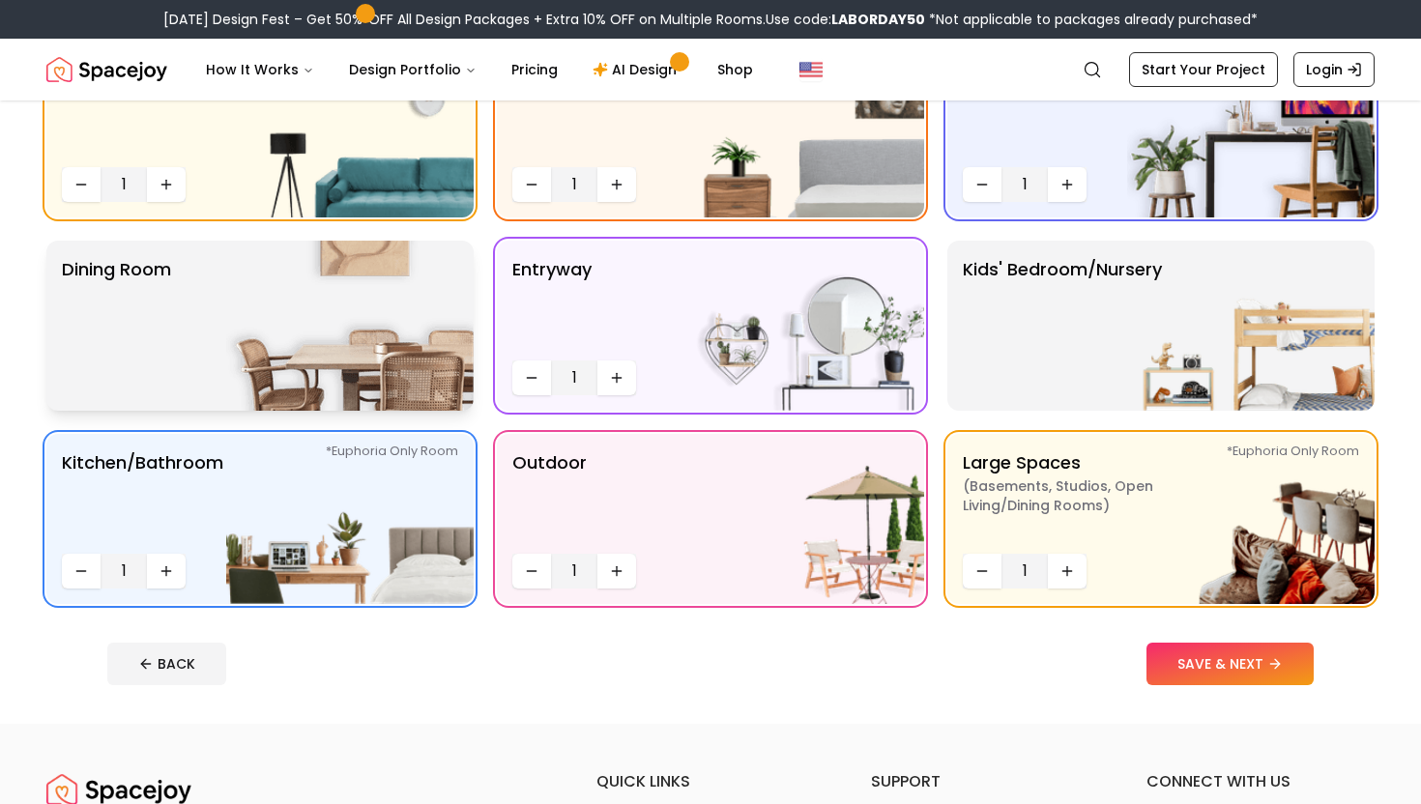
click at [352, 360] on img at bounding box center [349, 326] width 247 height 170
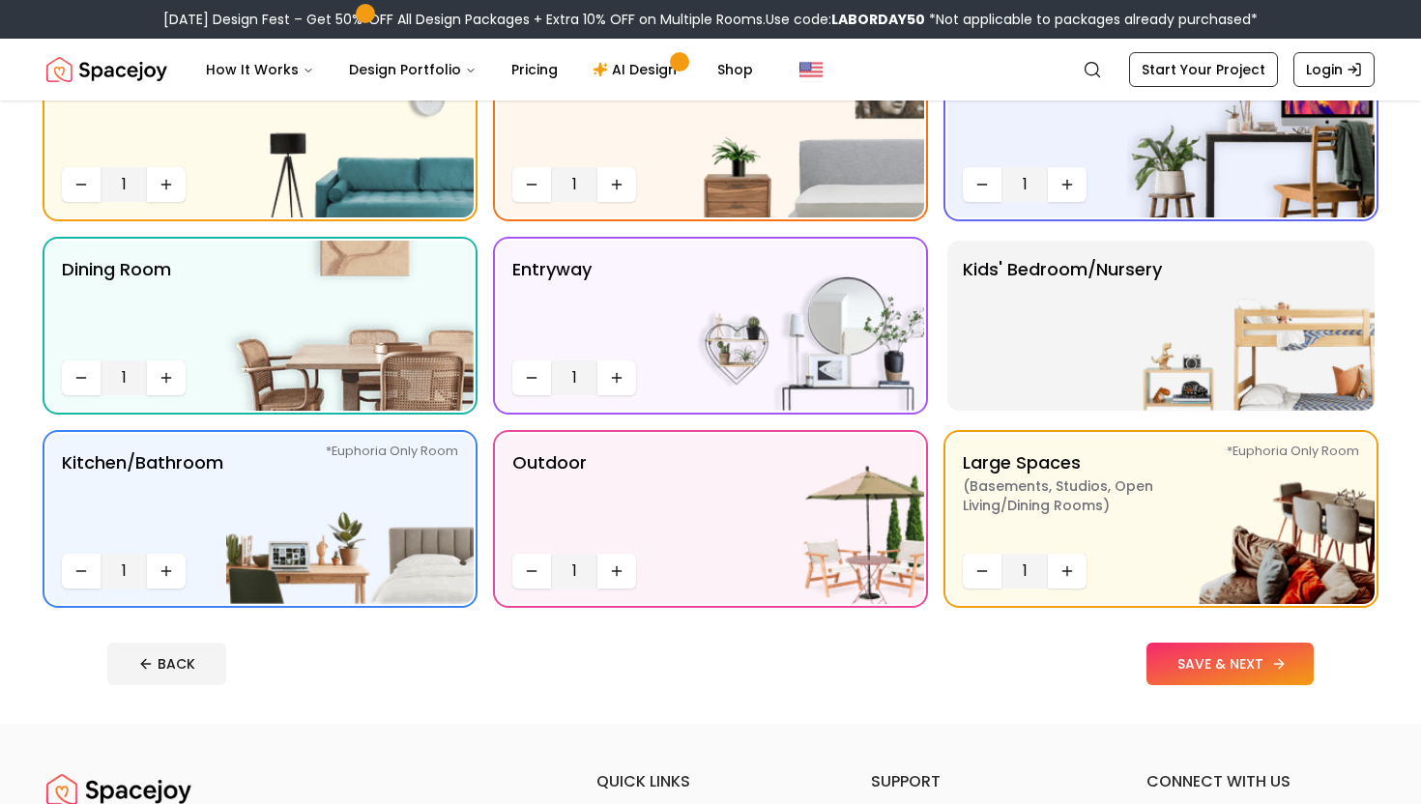
click at [1234, 664] on button "SAVE & NEXT" at bounding box center [1230, 664] width 167 height 43
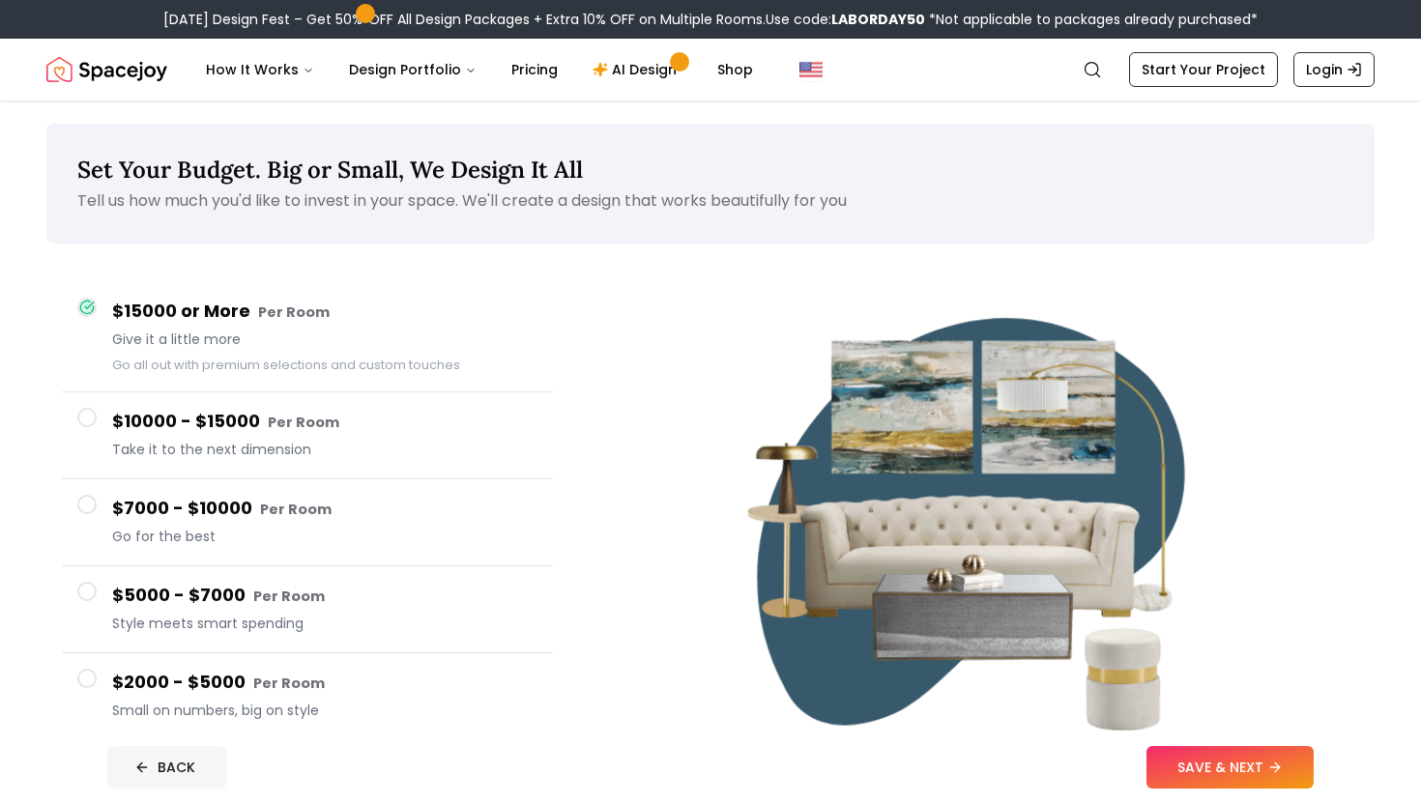
click at [165, 767] on button "BACK" at bounding box center [166, 767] width 119 height 43
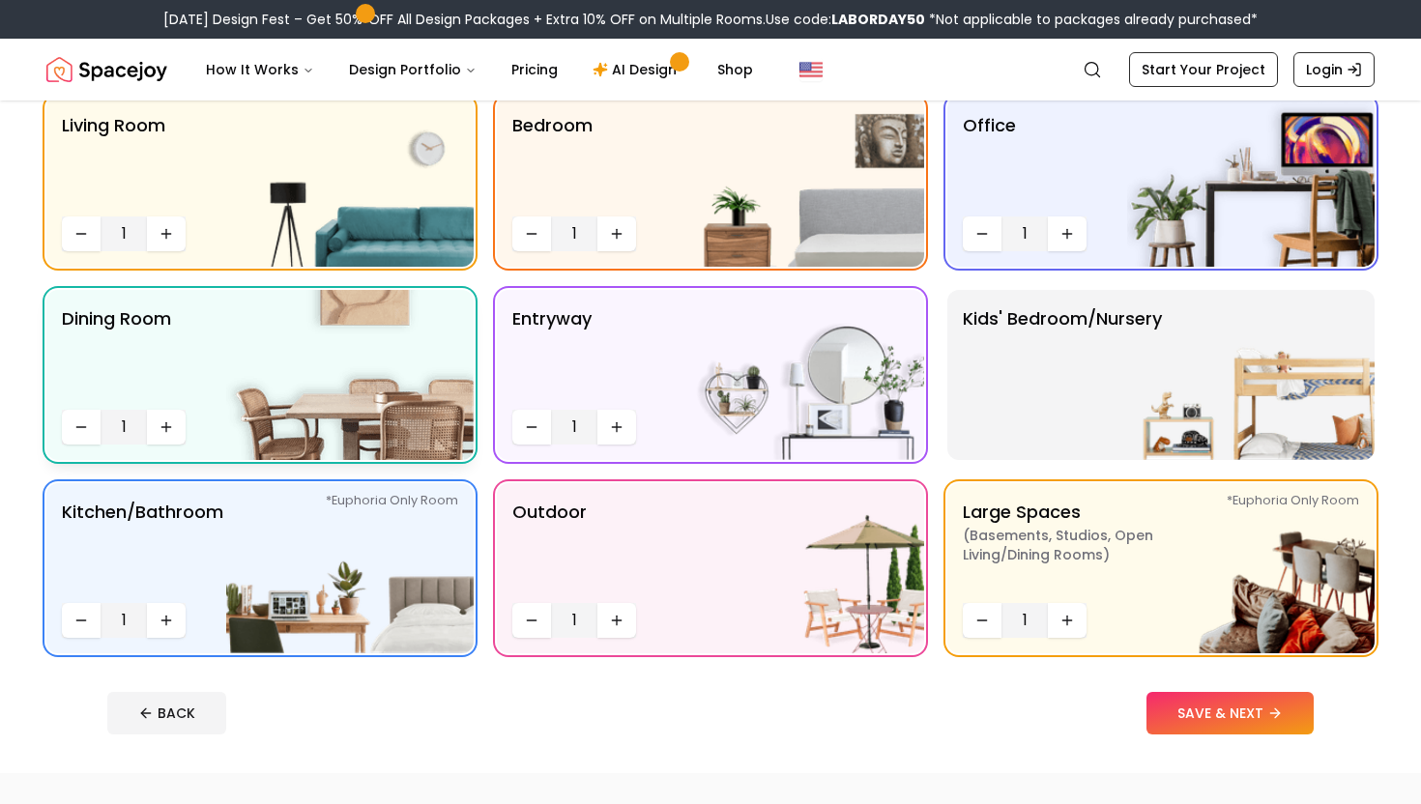
scroll to position [174, 0]
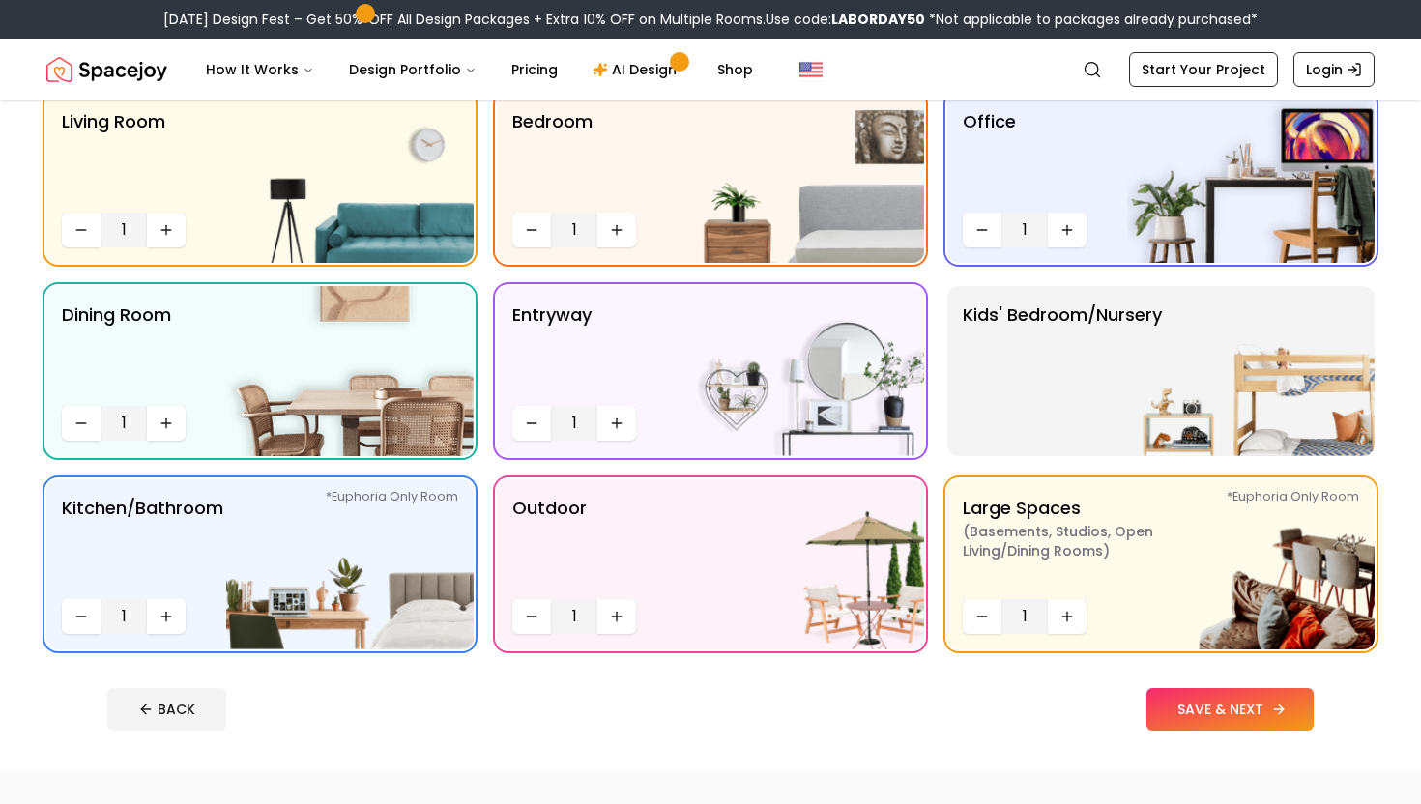
click at [1233, 705] on button "SAVE & NEXT" at bounding box center [1230, 709] width 167 height 43
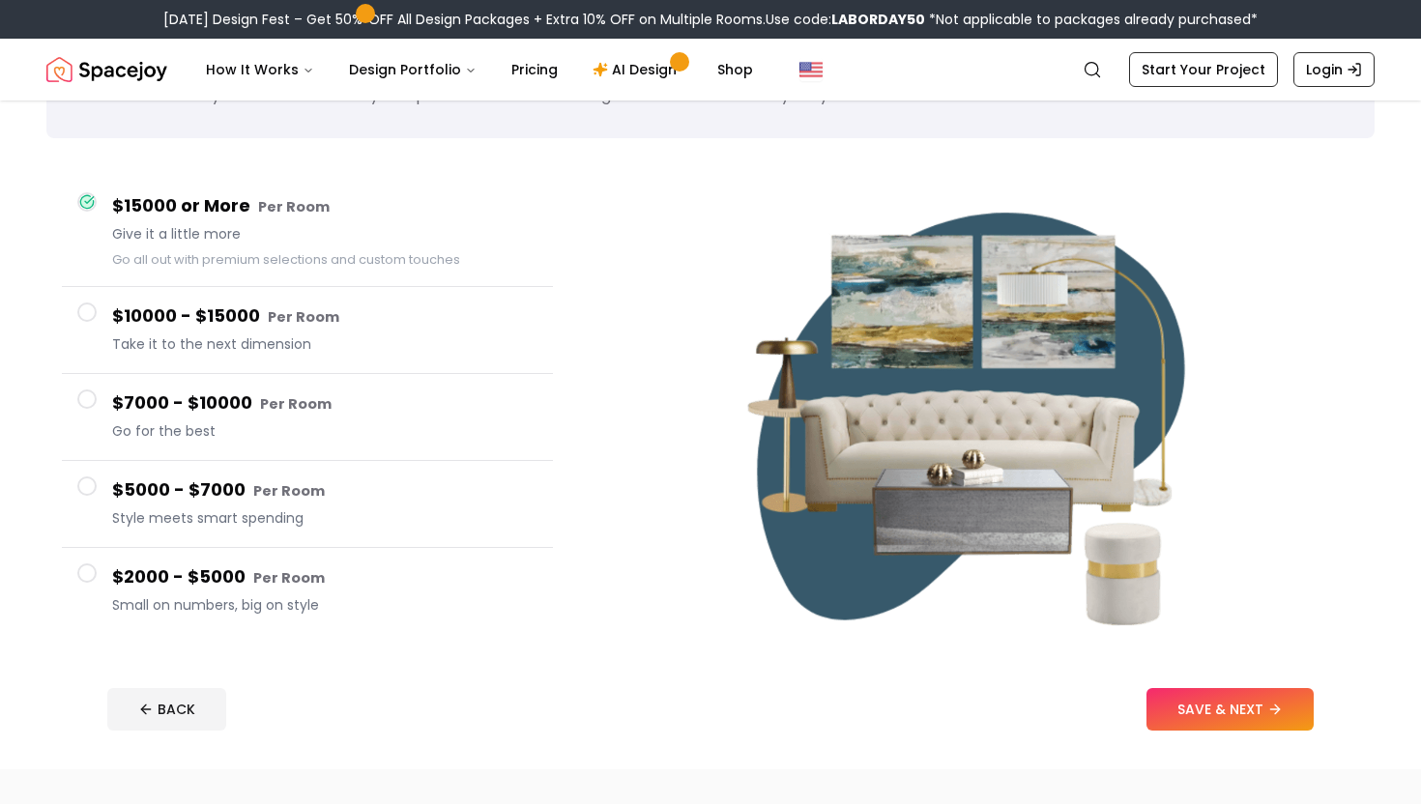
scroll to position [111, 0]
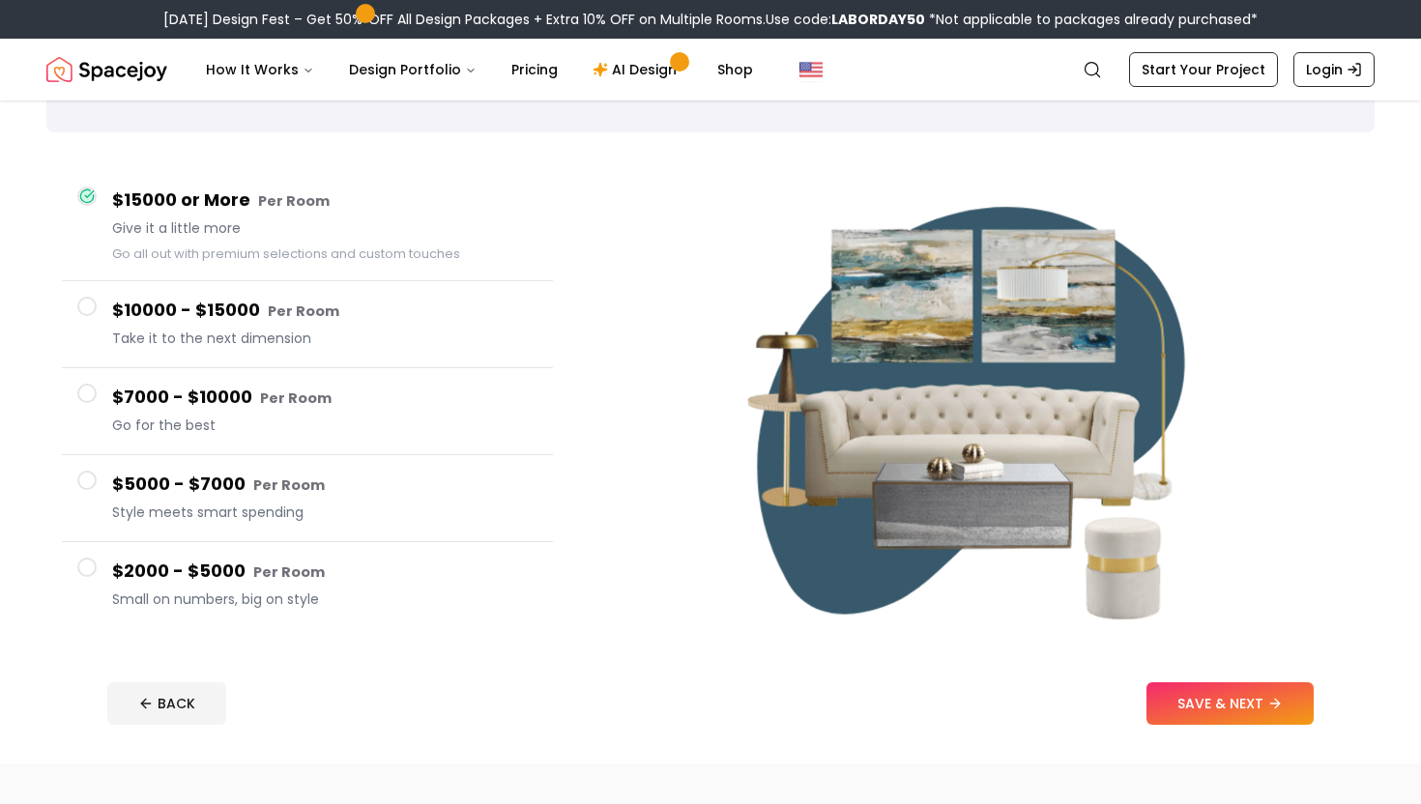
click at [370, 585] on h4 "$2000 - $5000 Per Room" at bounding box center [324, 572] width 425 height 28
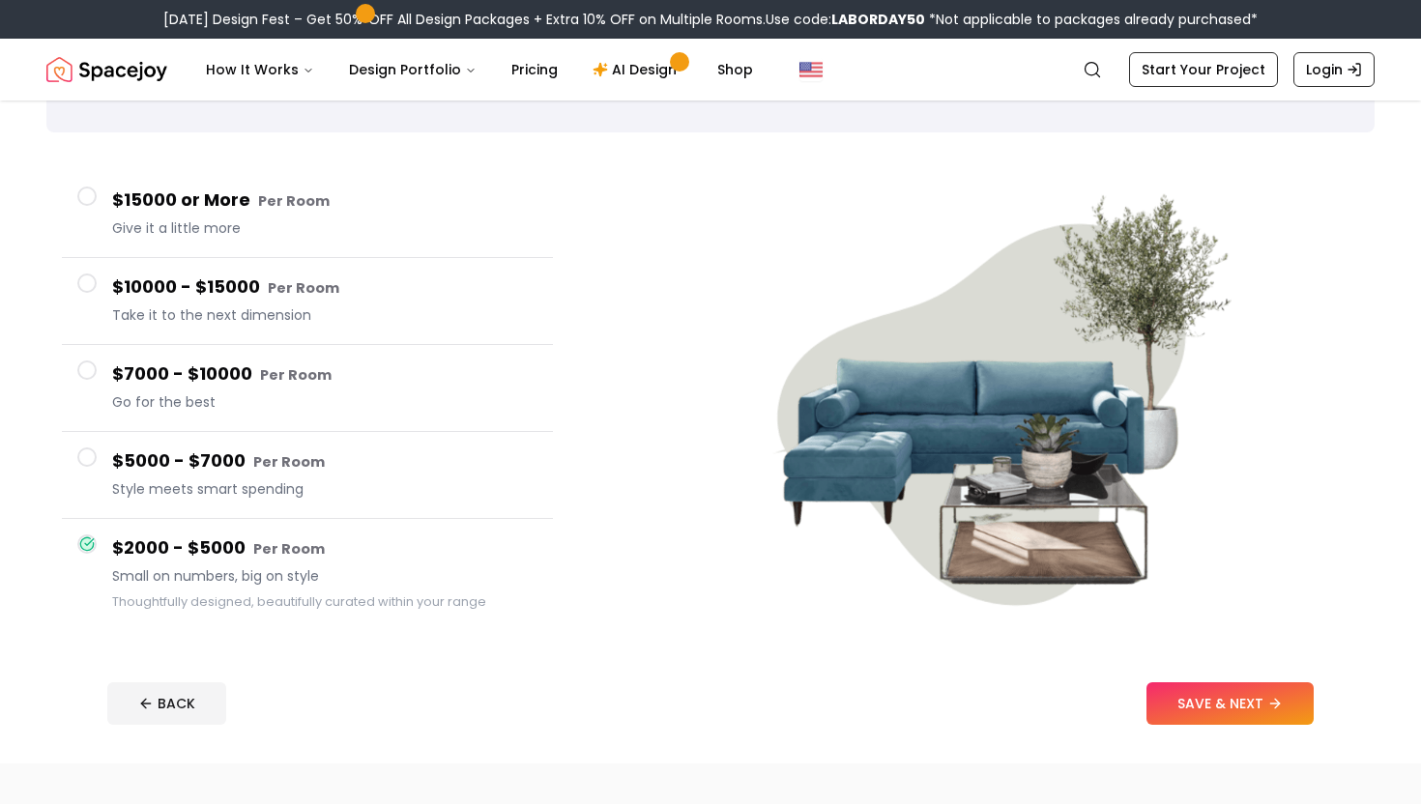
click at [351, 500] on div "$5000 - $7000 Per Room Style meets smart spending" at bounding box center [324, 475] width 425 height 55
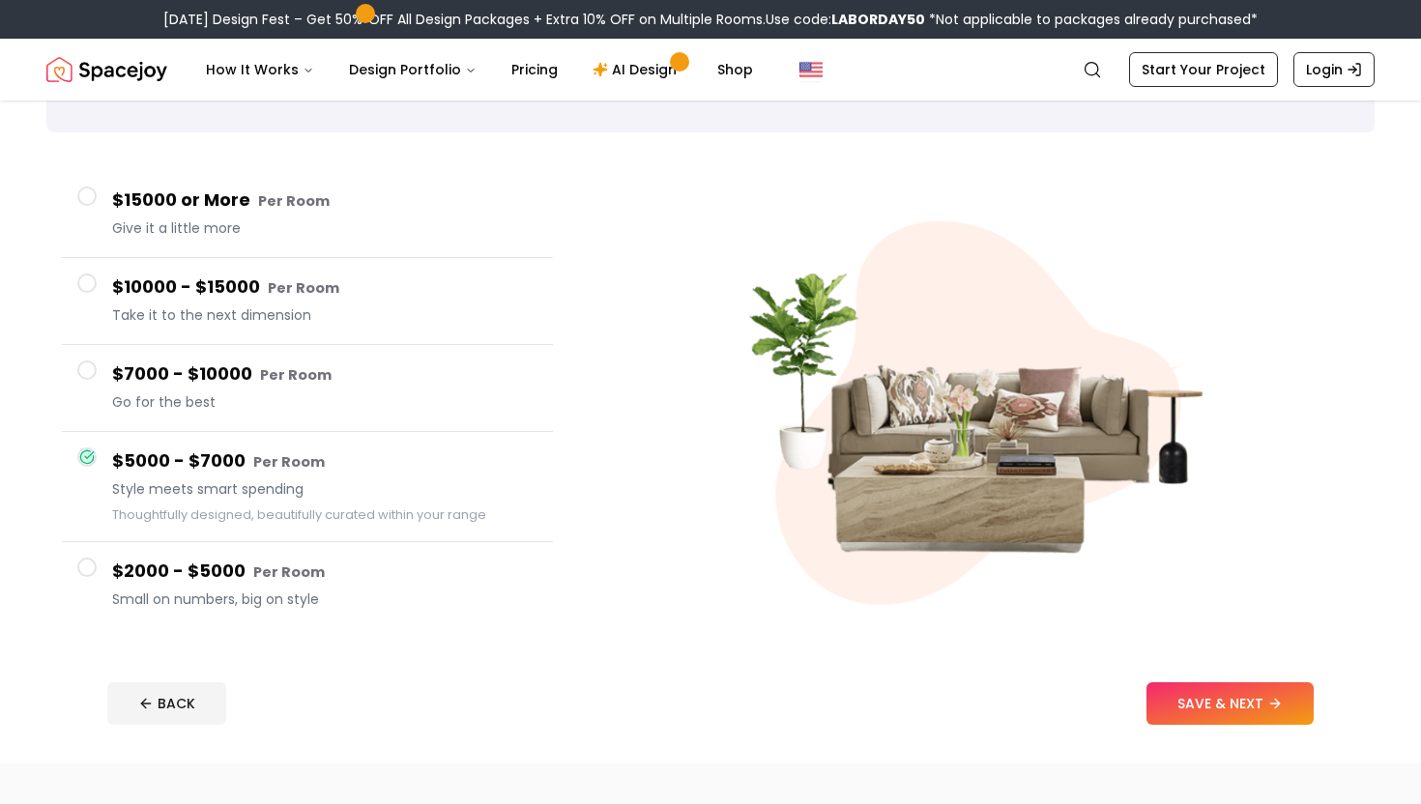
click at [387, 228] on span "Give it a little more" at bounding box center [324, 227] width 425 height 19
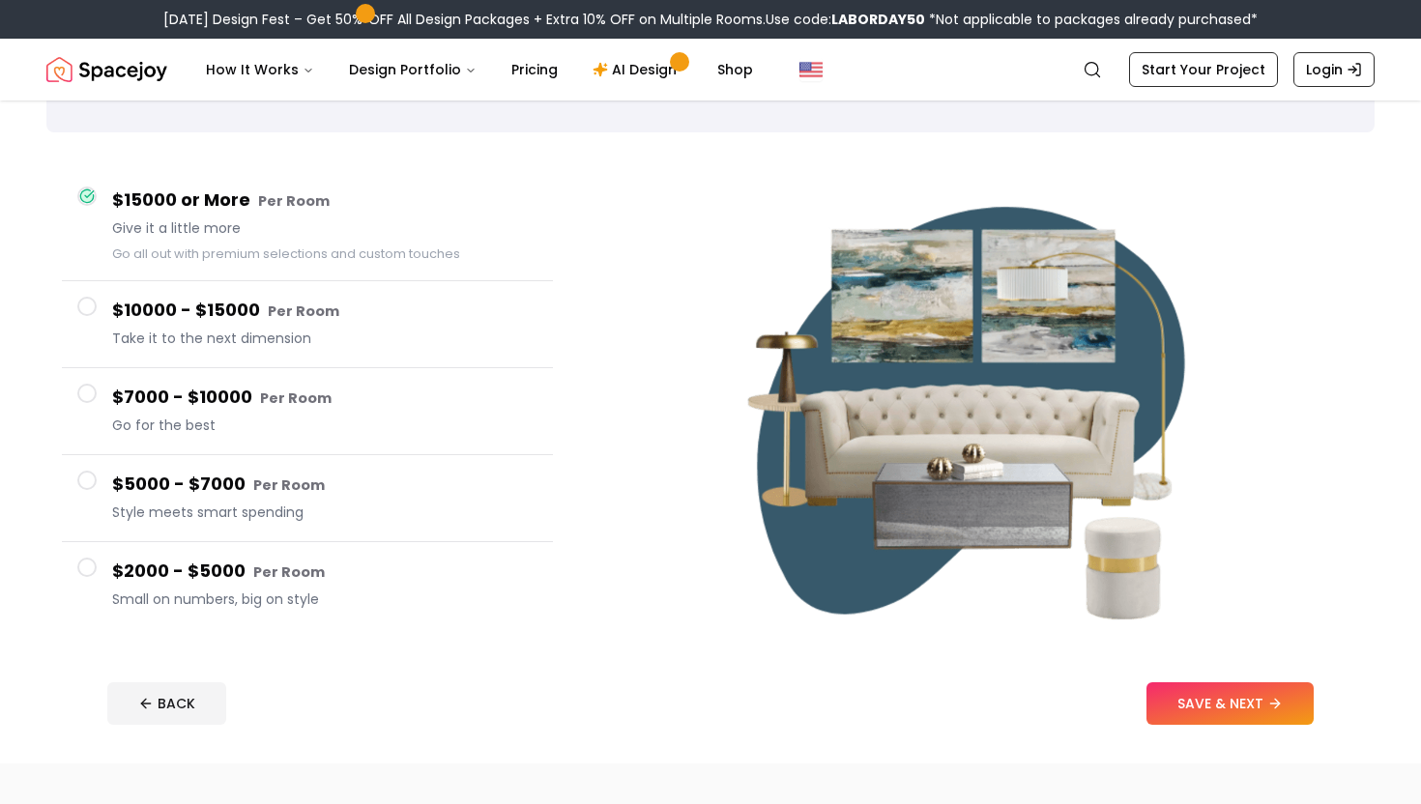
click at [340, 574] on h4 "$2000 - $5000 Per Room" at bounding box center [324, 572] width 425 height 28
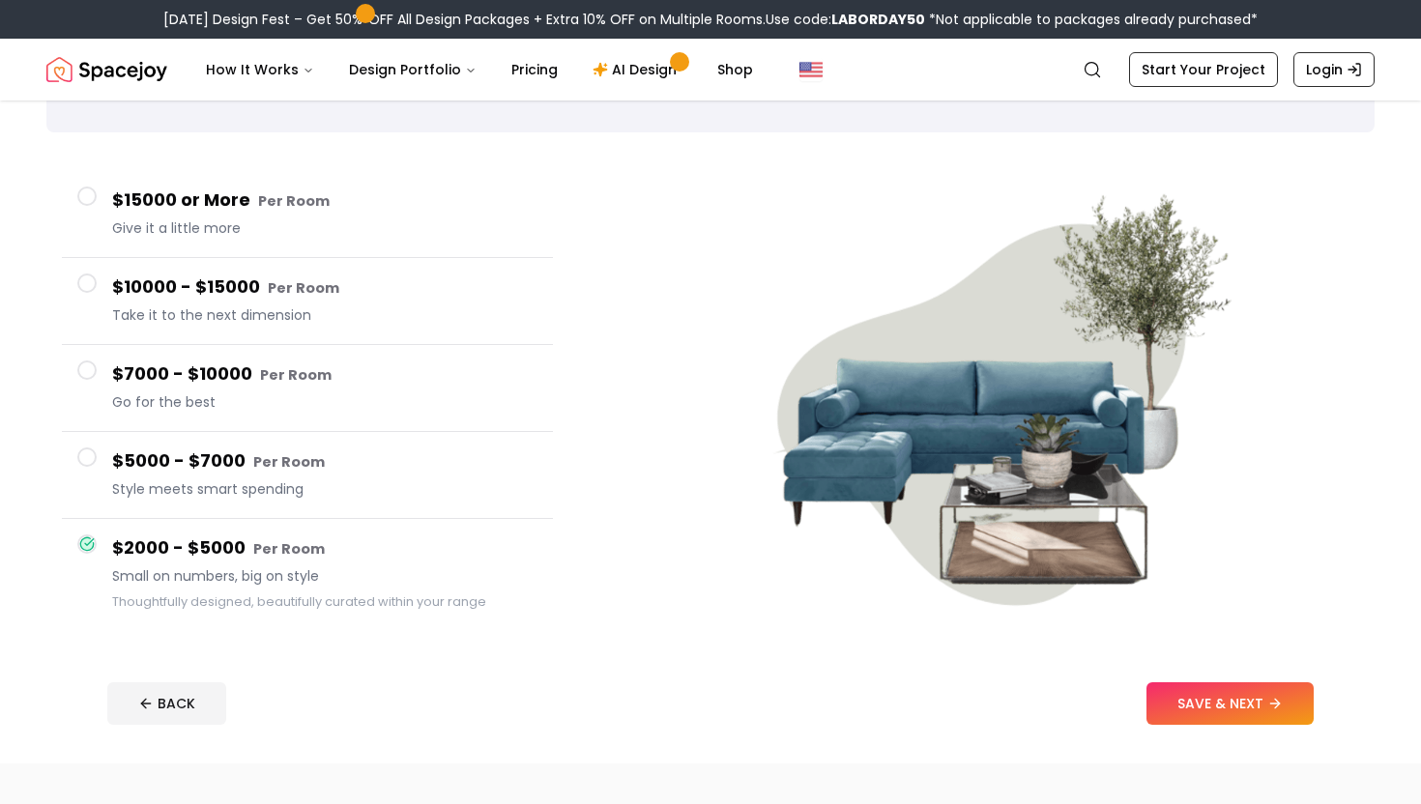
click at [1179, 694] on button "SAVE & NEXT" at bounding box center [1230, 704] width 167 height 43
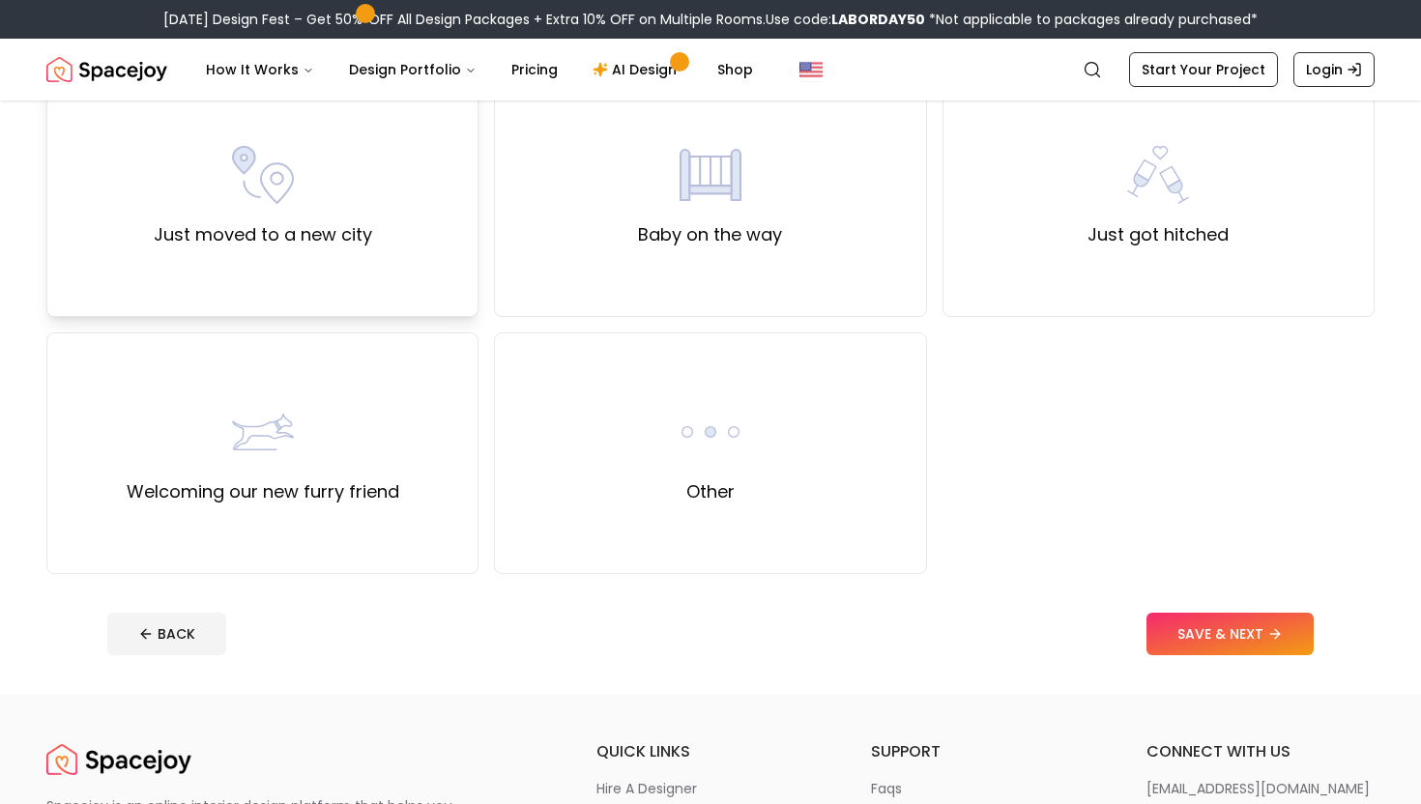
scroll to position [705, 0]
click at [214, 233] on label "Just moved to a new city" at bounding box center [263, 235] width 218 height 27
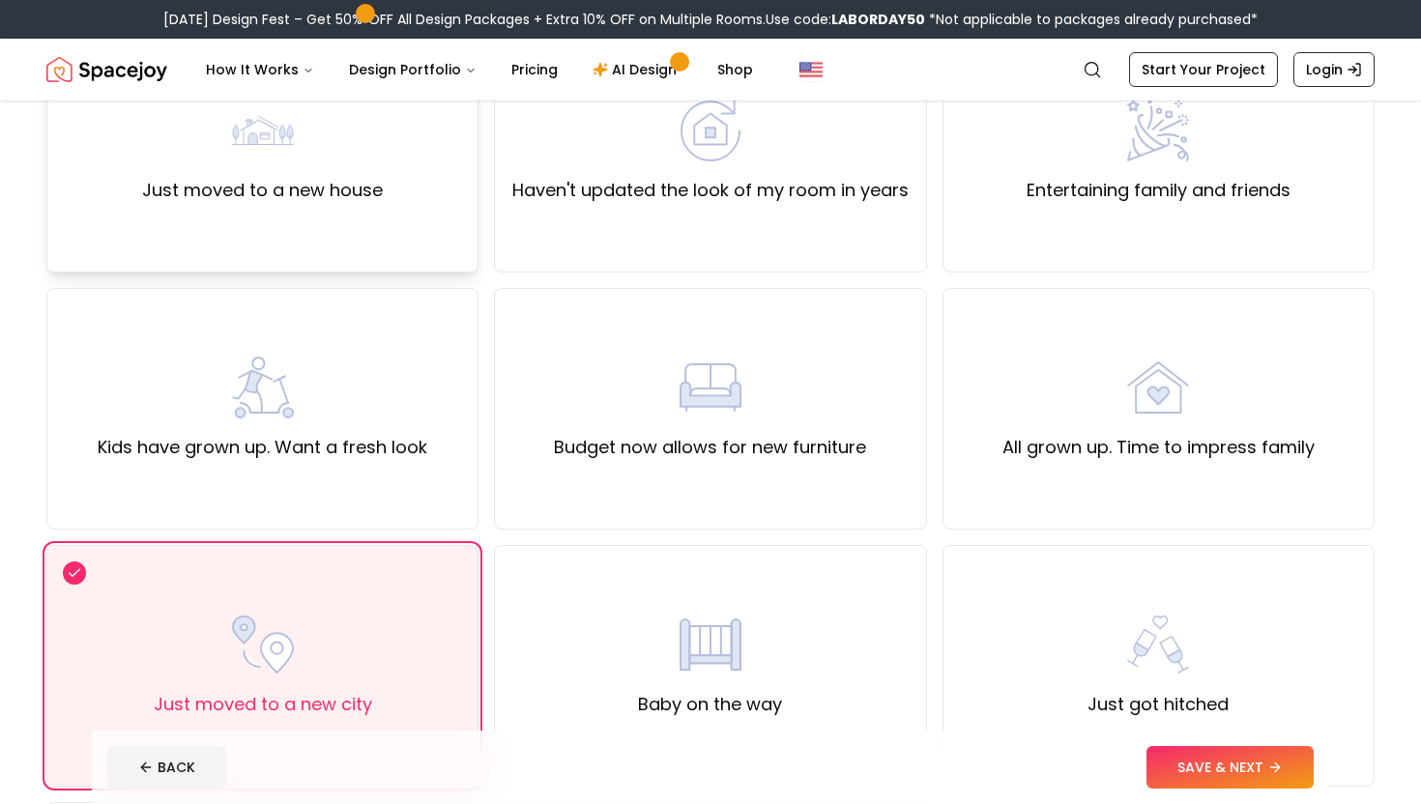
scroll to position [153, 0]
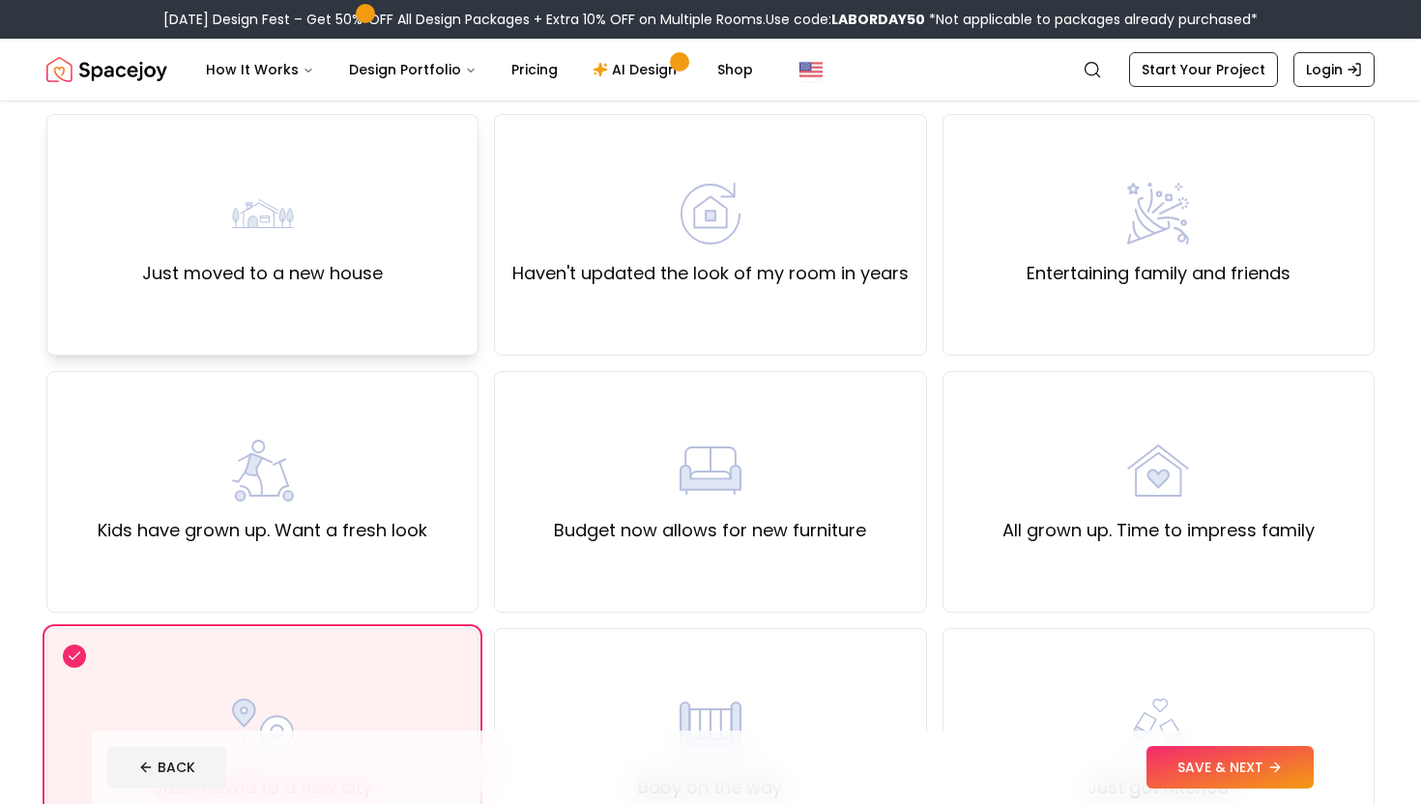
click at [260, 236] on img at bounding box center [263, 214] width 62 height 62
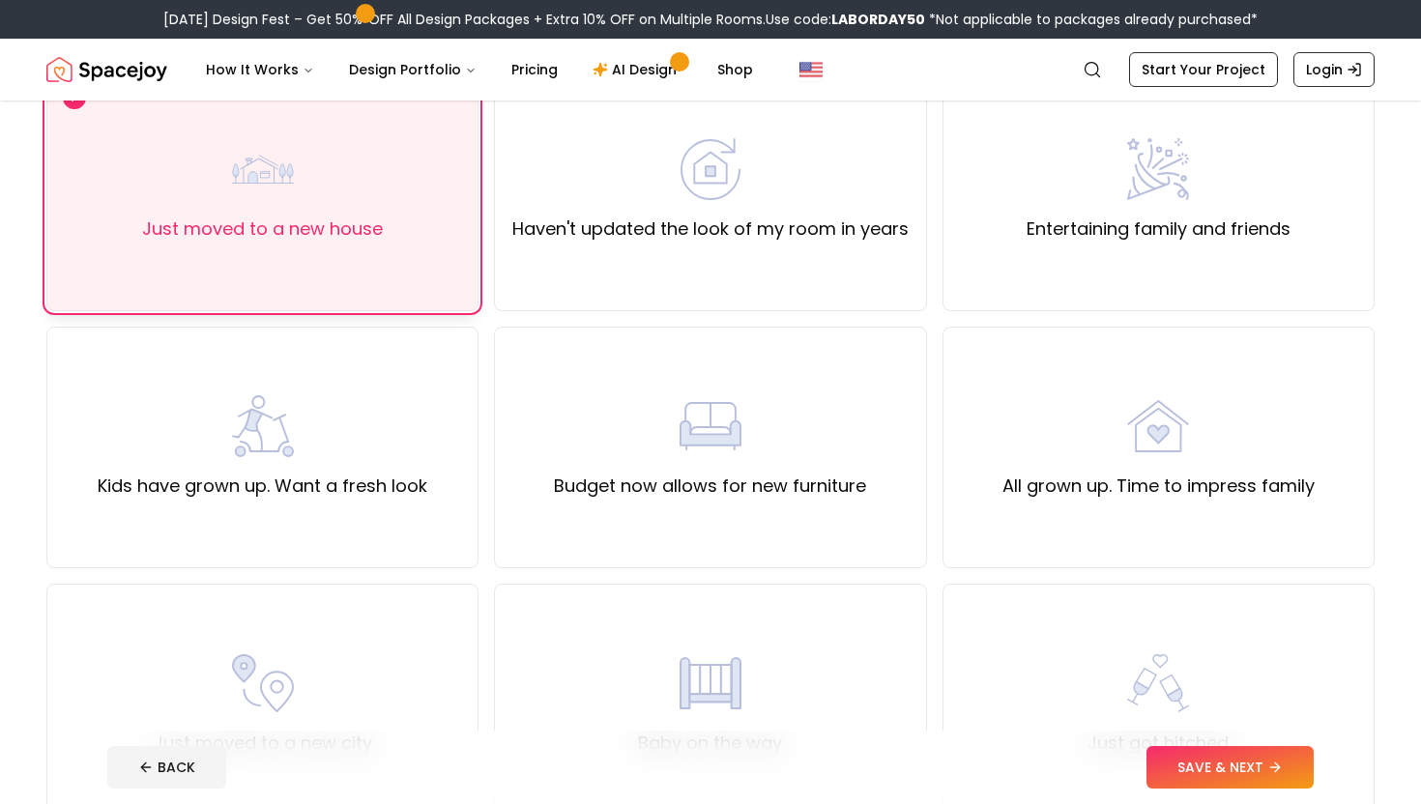
scroll to position [255, 0]
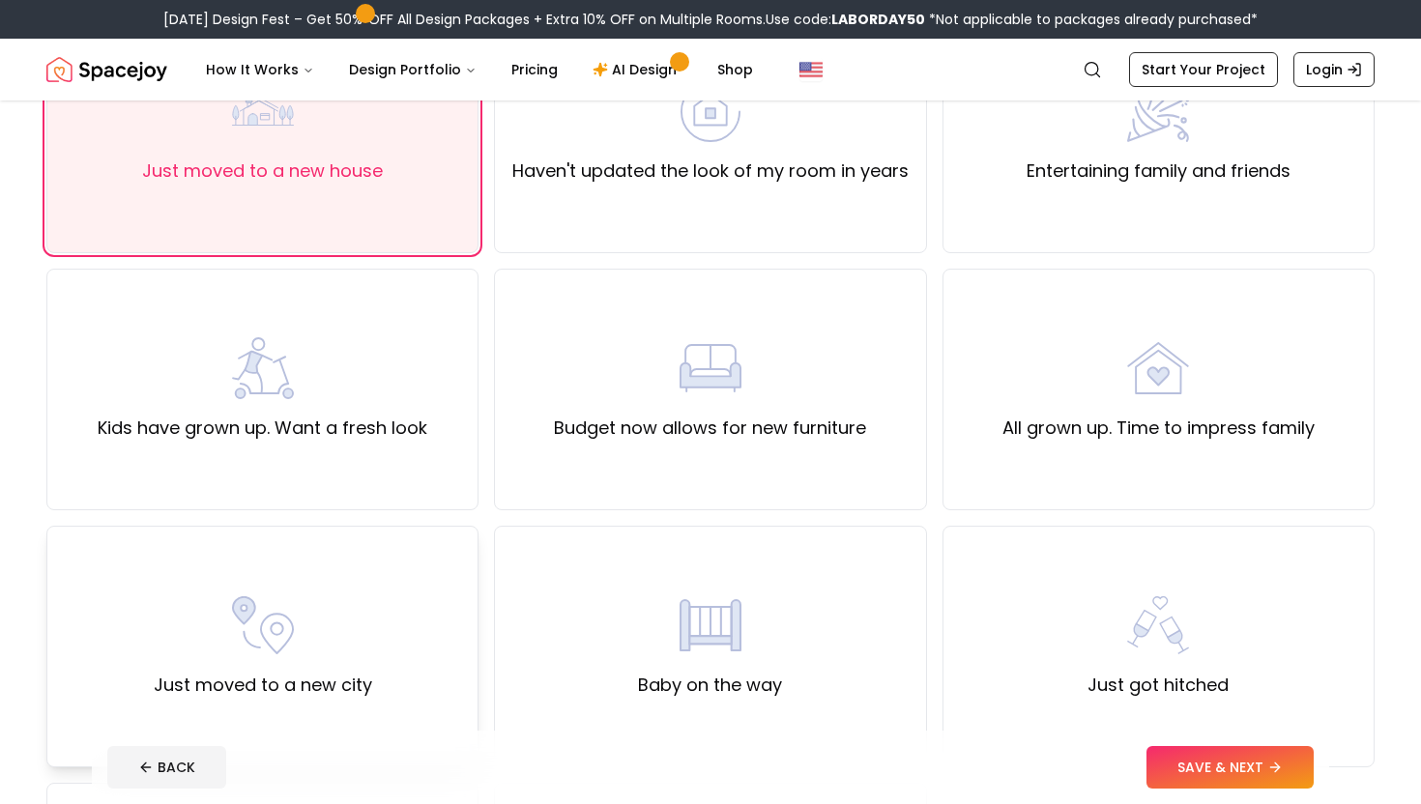
click at [281, 576] on div "Just moved to a new city" at bounding box center [262, 647] width 432 height 242
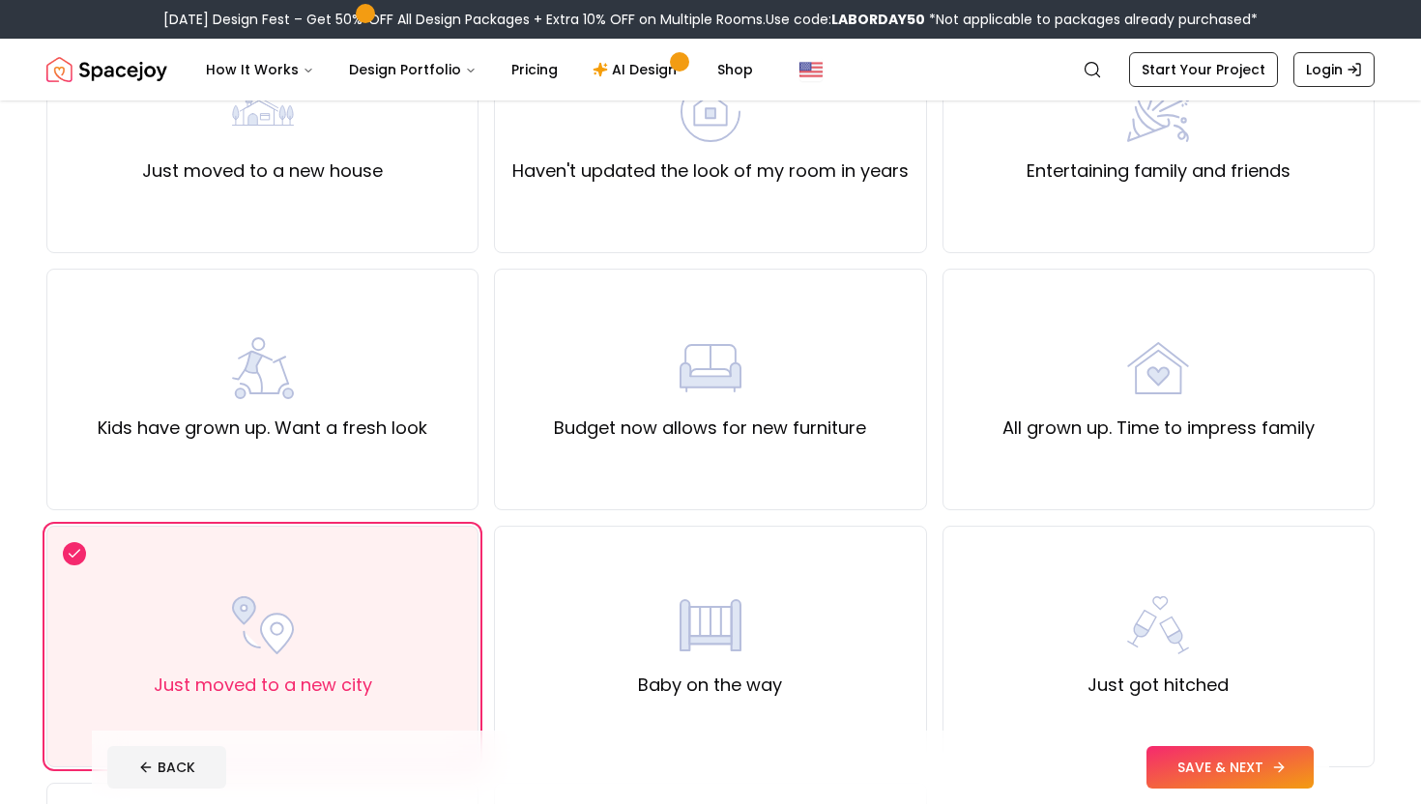
click at [1219, 763] on button "SAVE & NEXT" at bounding box center [1230, 767] width 167 height 43
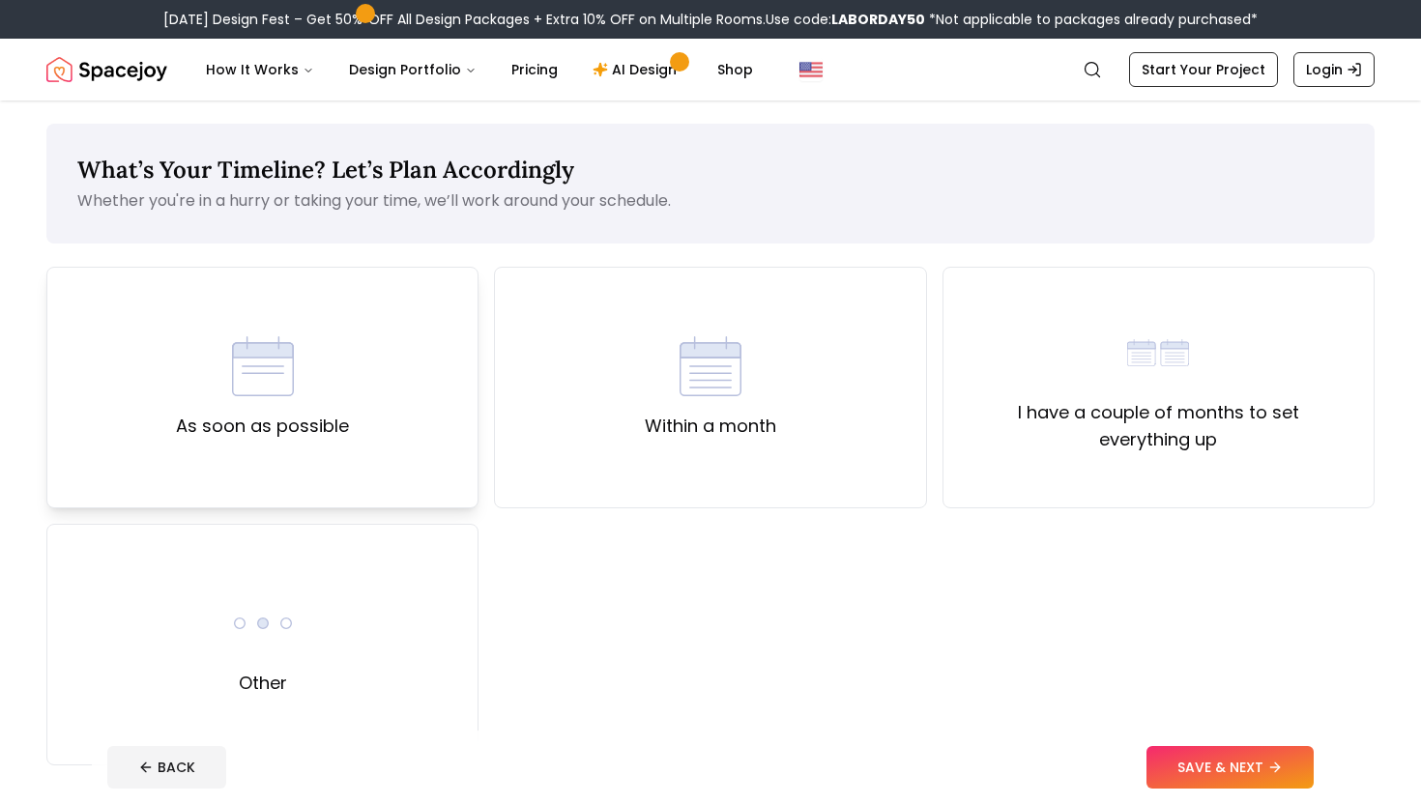
click at [379, 429] on div "As soon as possible" at bounding box center [262, 388] width 432 height 242
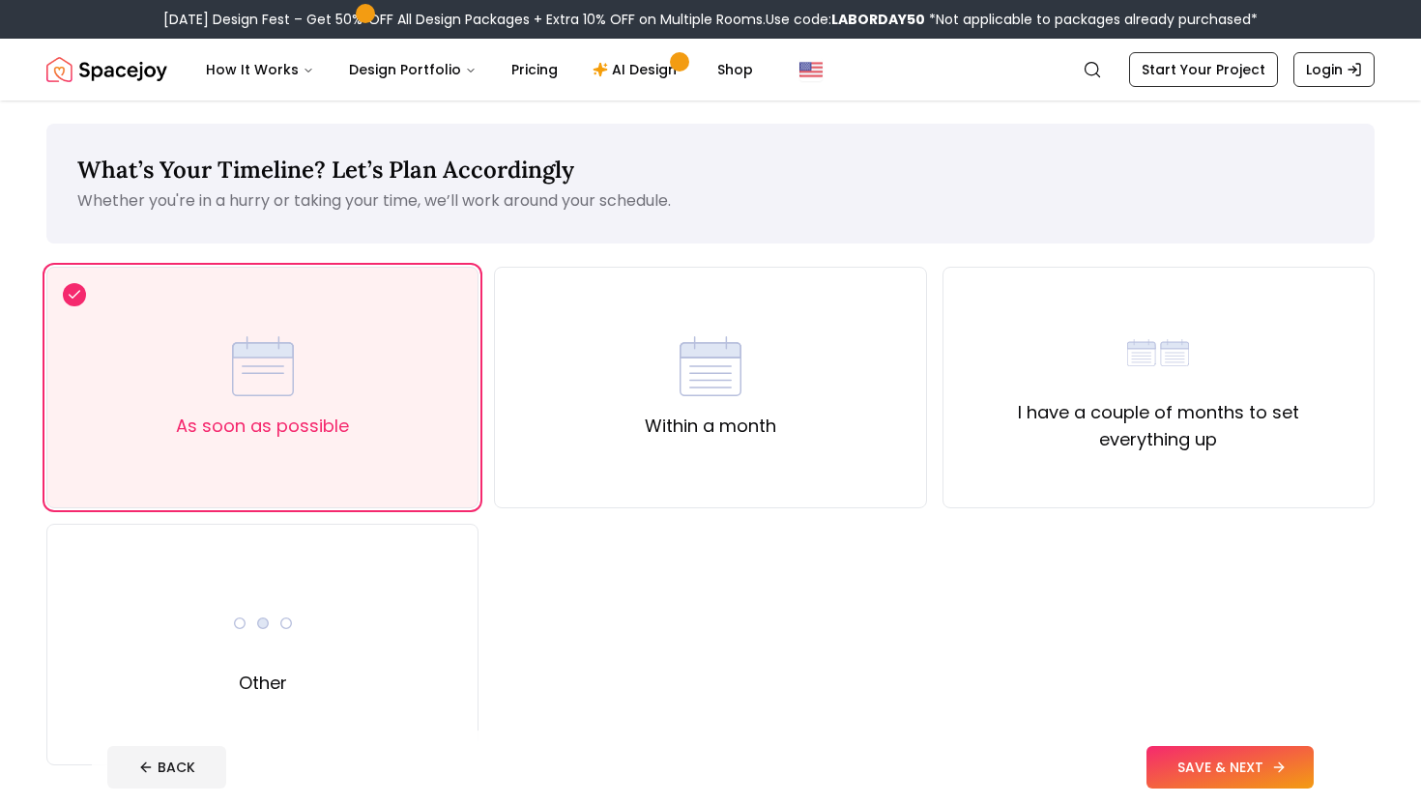
click at [1203, 756] on button "SAVE & NEXT" at bounding box center [1230, 767] width 167 height 43
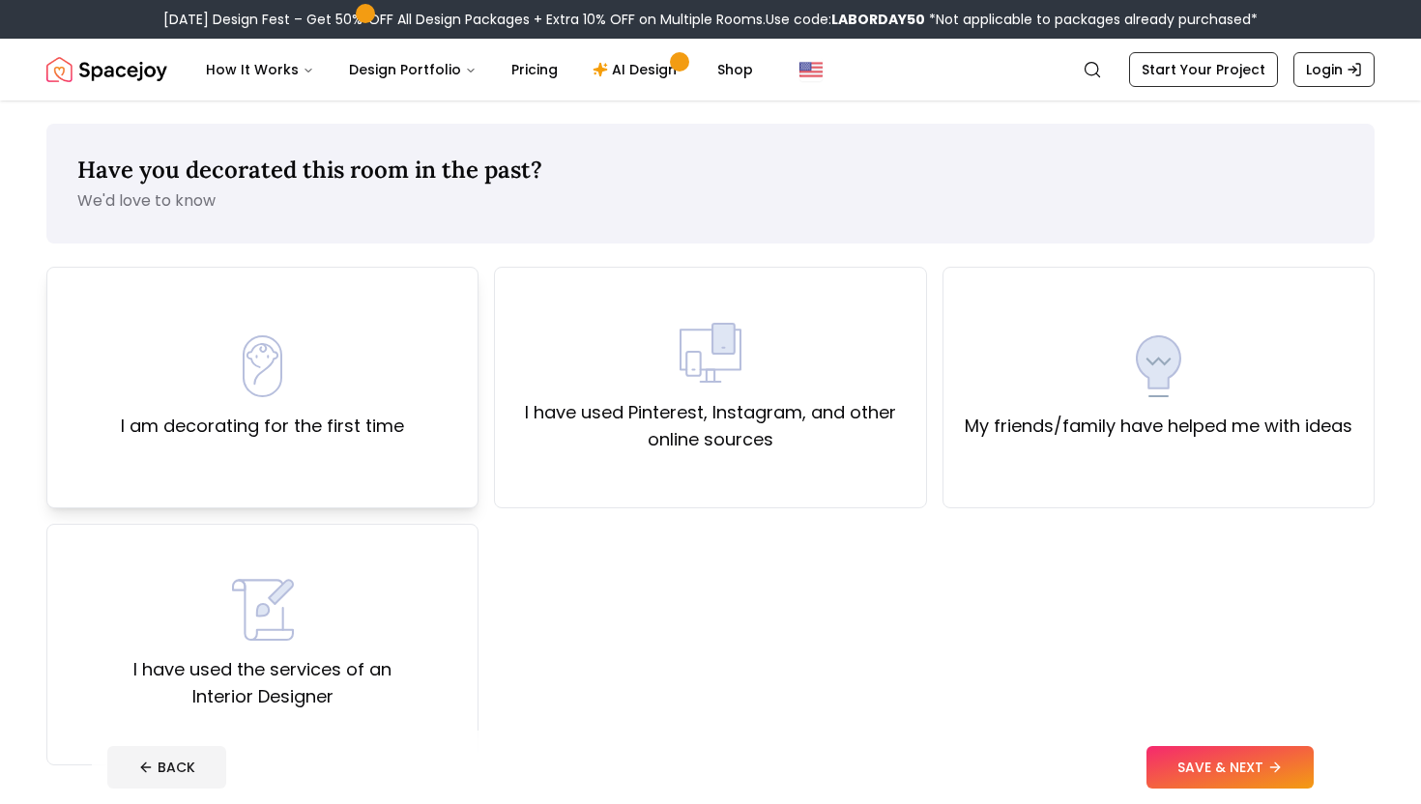
click at [263, 417] on label "I am decorating for the first time" at bounding box center [262, 426] width 283 height 27
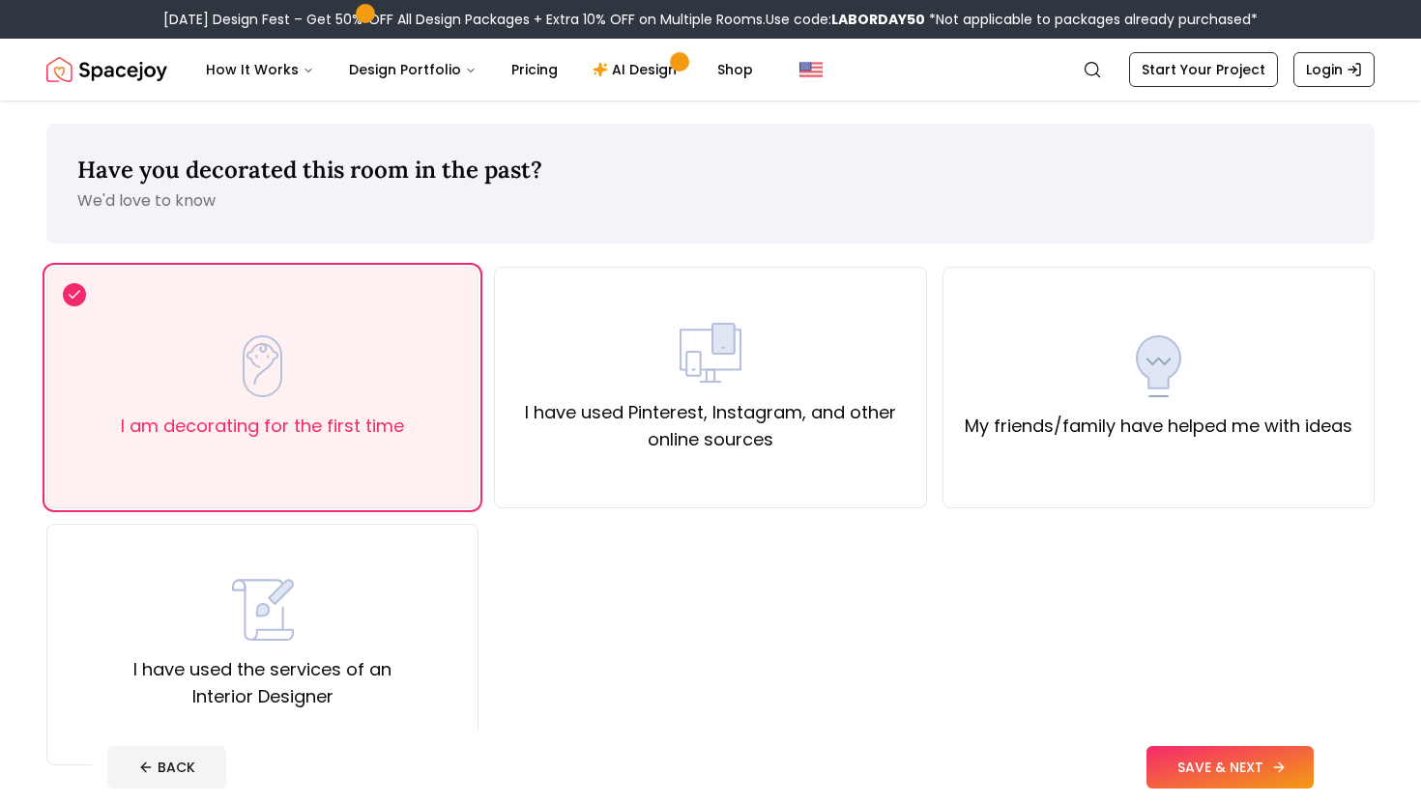
click at [1274, 771] on icon at bounding box center [1278, 767] width 15 height 15
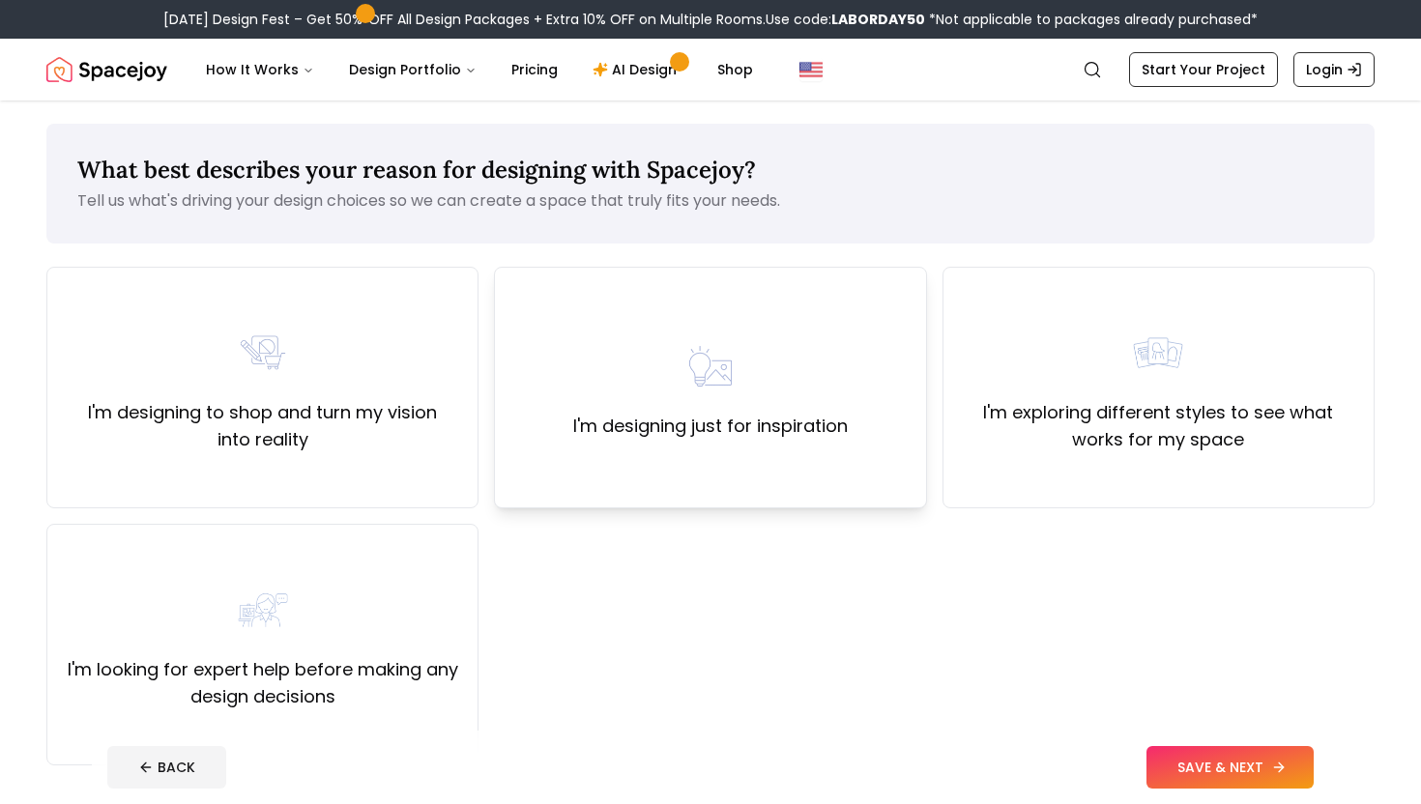
click at [785, 375] on div "I'm designing just for inspiration" at bounding box center [710, 387] width 275 height 104
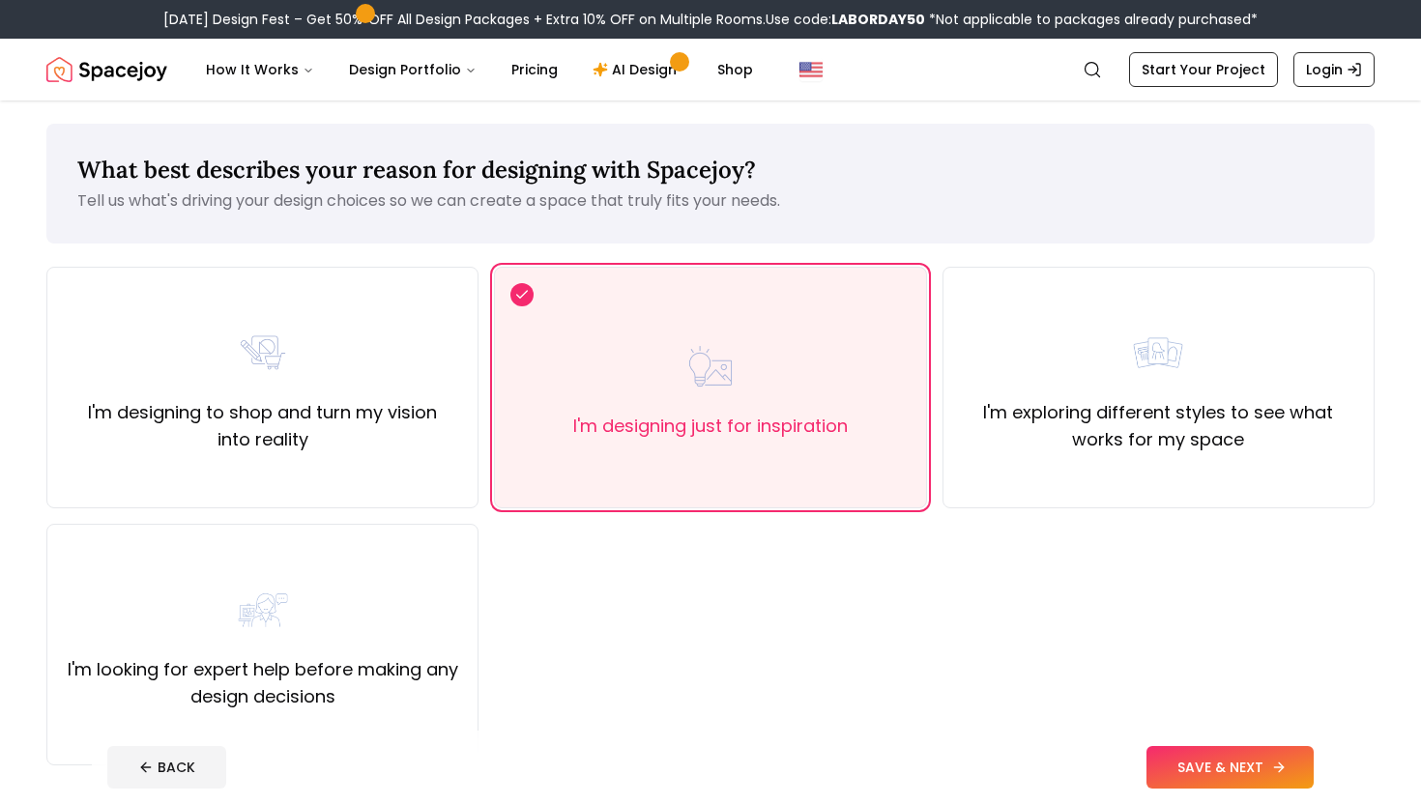
click at [1188, 773] on button "SAVE & NEXT" at bounding box center [1230, 767] width 167 height 43
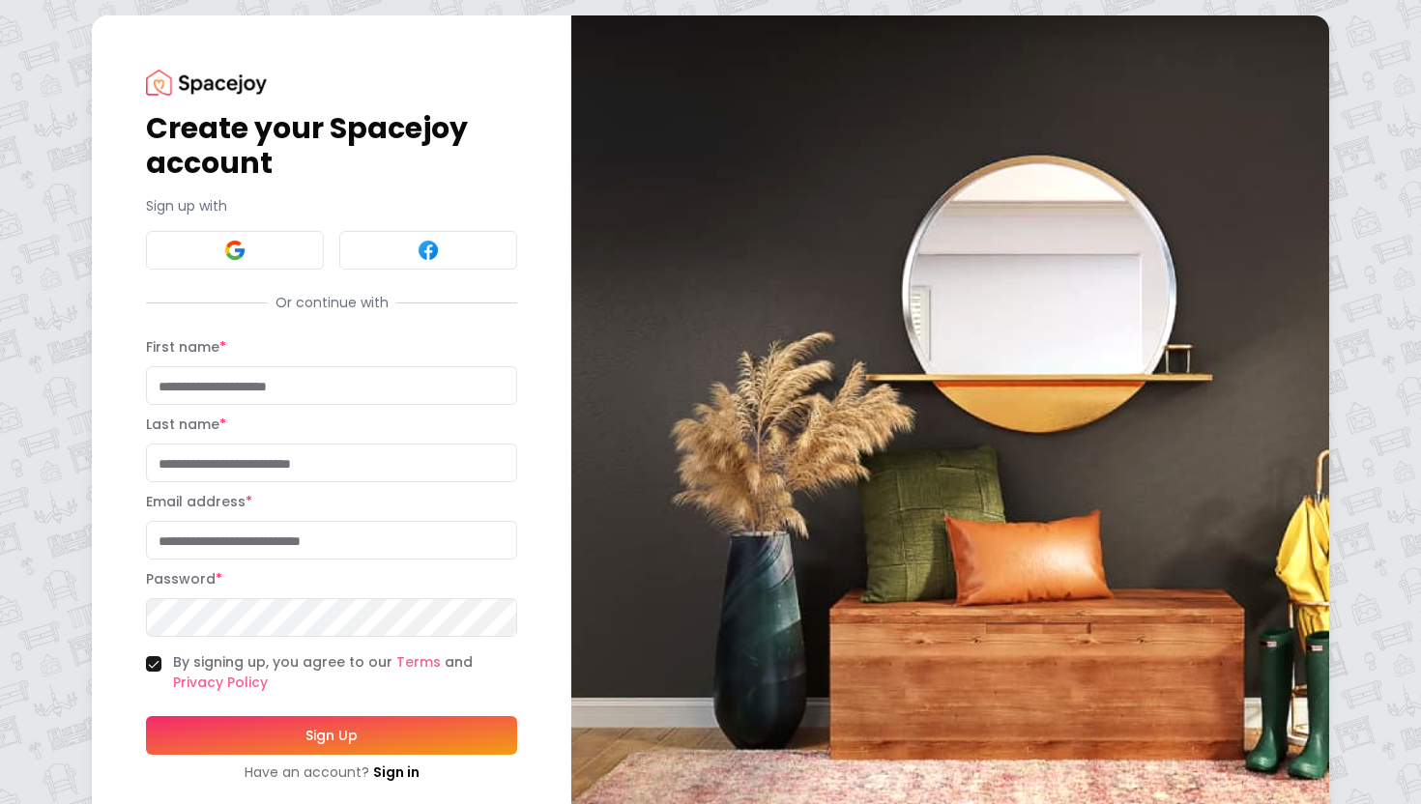
click at [303, 387] on input "First name *" at bounding box center [331, 385] width 371 height 39
type input "*****"
type input "********"
type input "**********"
click at [146, 716] on button "Sign Up" at bounding box center [331, 735] width 371 height 39
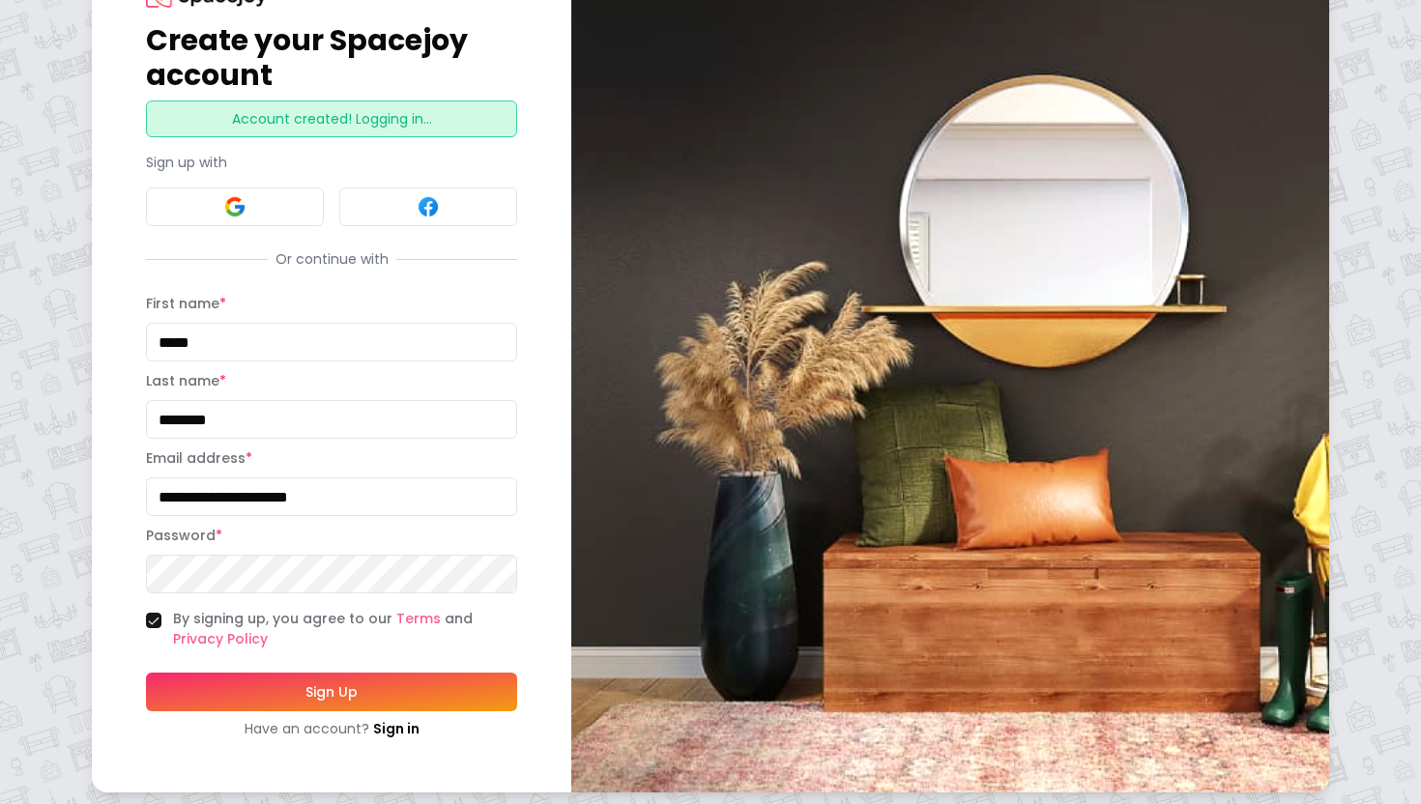
scroll to position [92, 0]
